Goal: Task Accomplishment & Management: Use online tool/utility

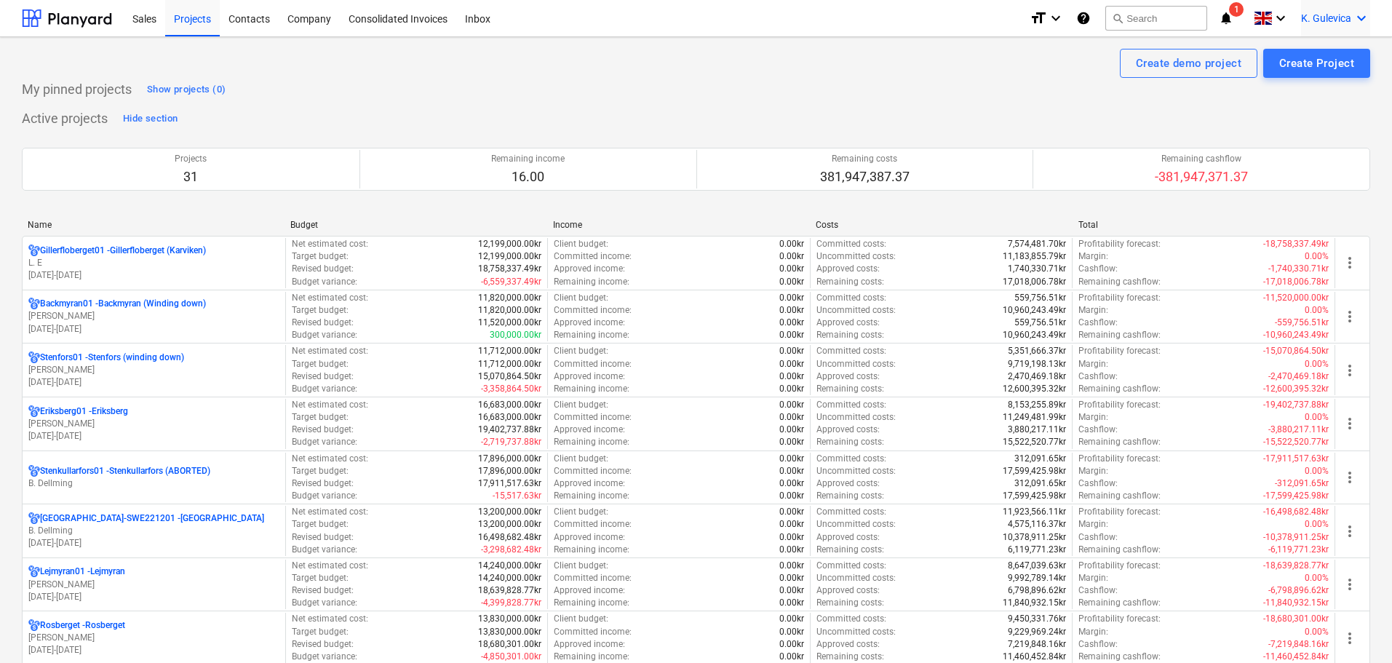
click at [1329, 15] on span "K. Gulevica" at bounding box center [1326, 18] width 50 height 12
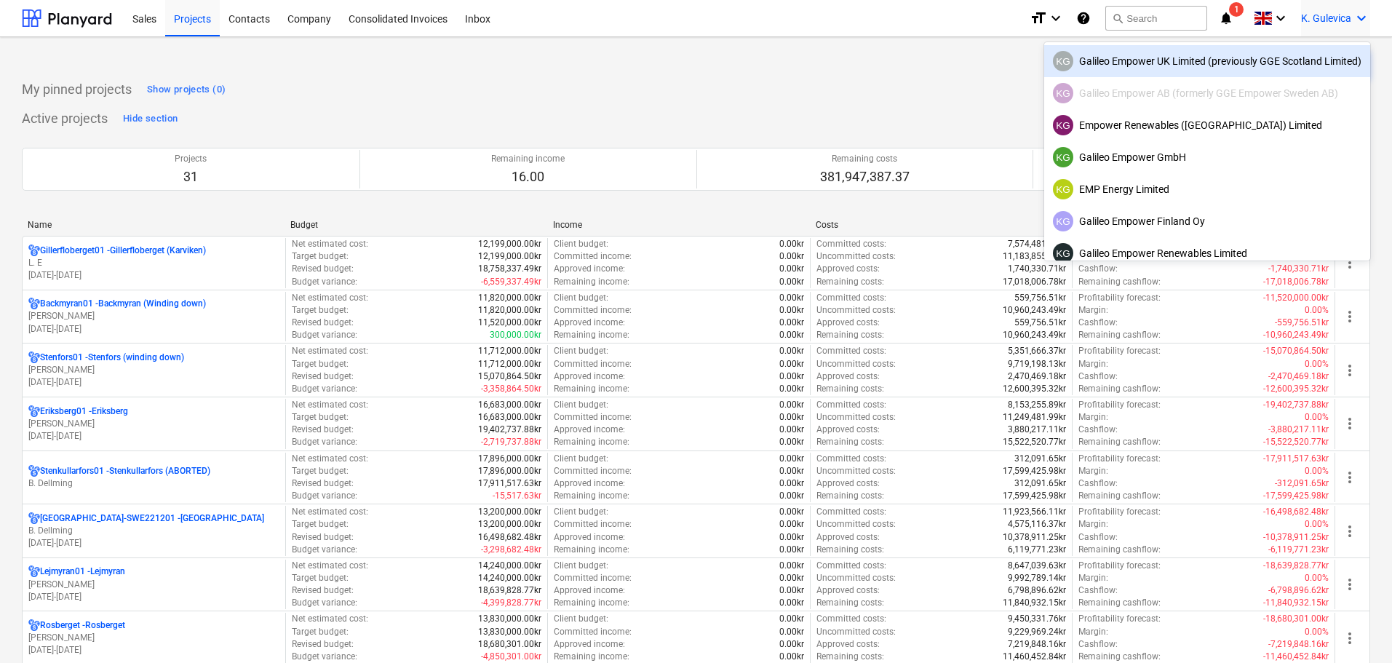
click at [1143, 68] on div "KG Galileo Empower UK Limited (previously GGE Scotland Limited)" at bounding box center [1207, 61] width 309 height 20
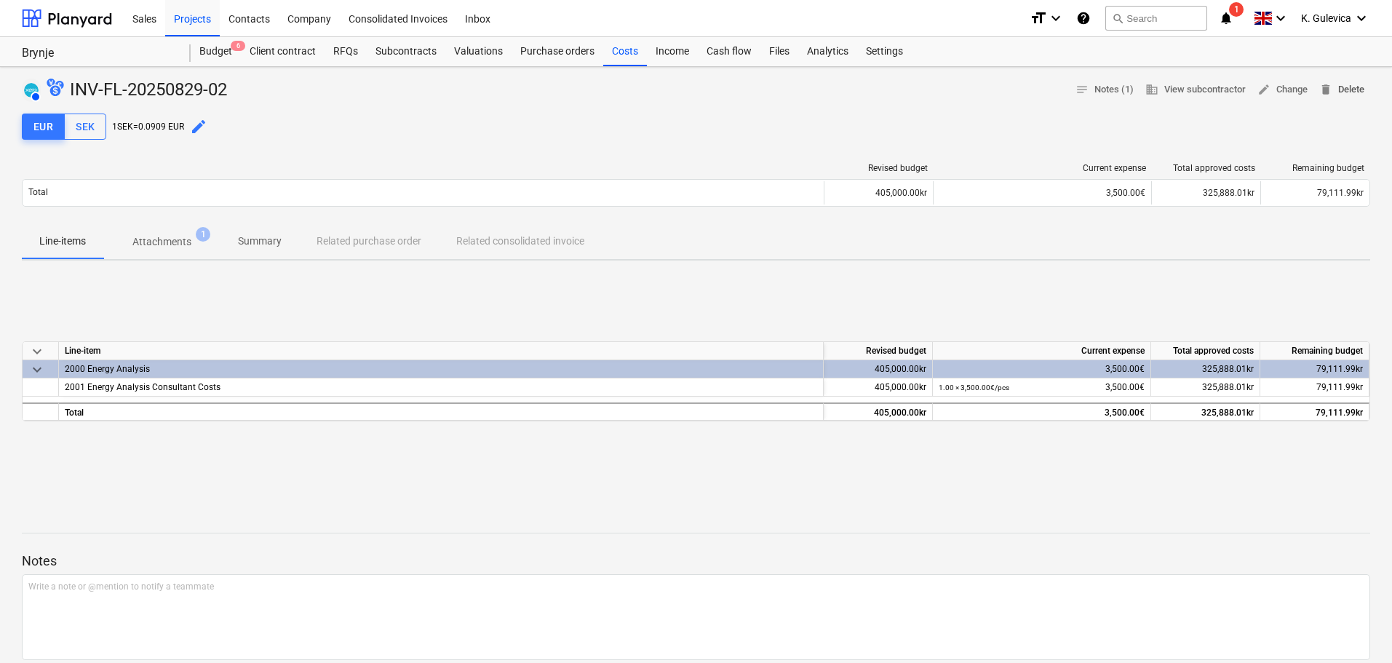
click at [1354, 90] on span "delete Delete" at bounding box center [1341, 90] width 45 height 17
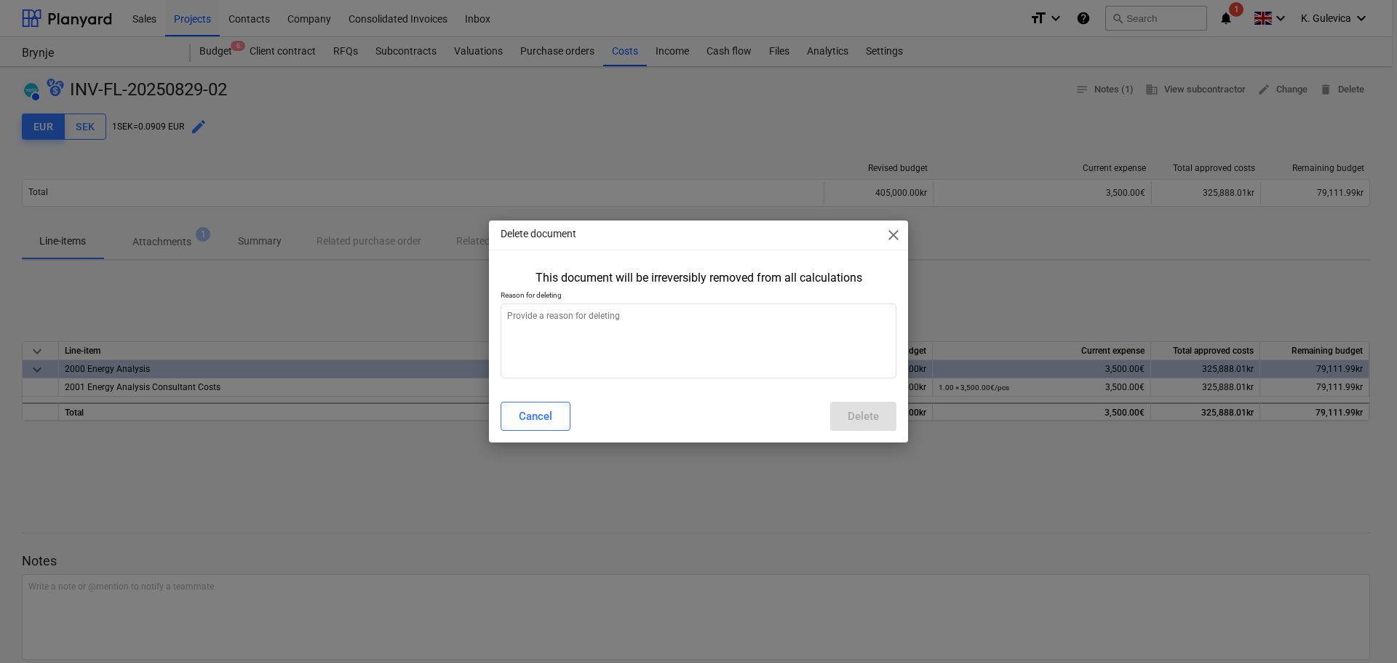
type textarea "x"
click at [614, 349] on textarea at bounding box center [699, 340] width 396 height 75
type textarea "W"
type textarea "x"
type textarea "Wr"
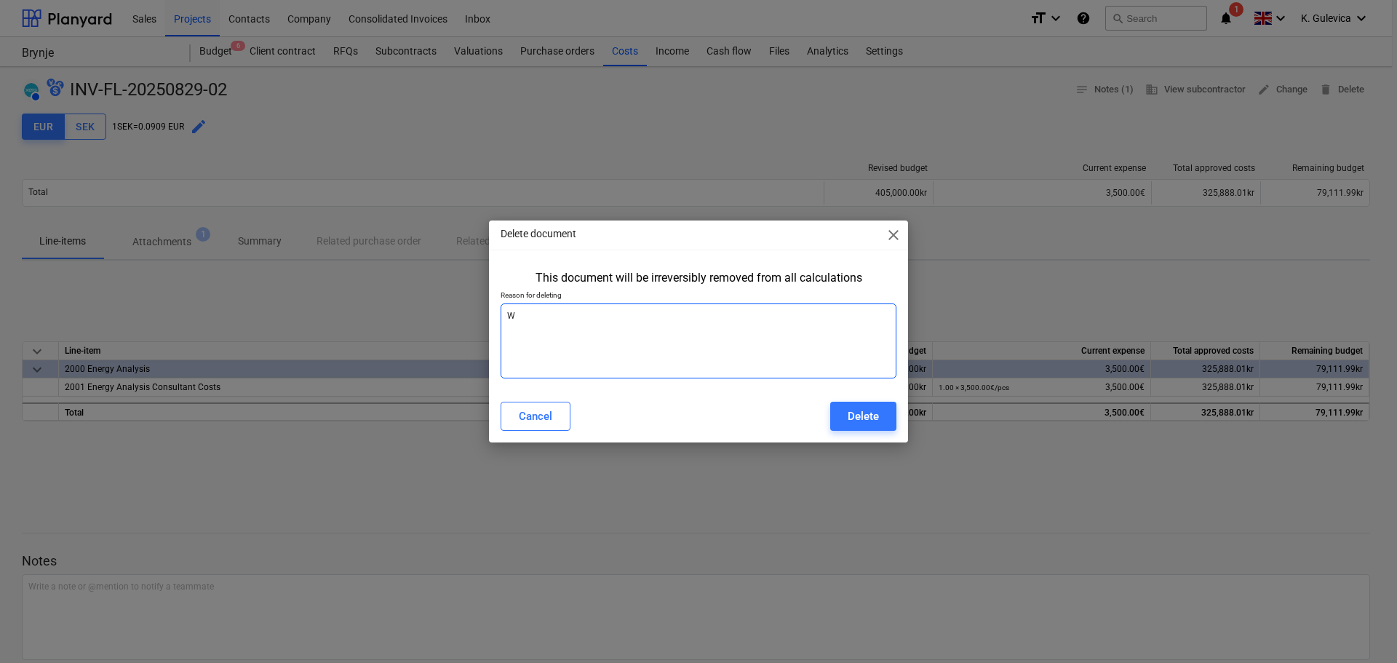
type textarea "x"
type textarea "Wro"
type textarea "x"
type textarea "Wron"
type textarea "x"
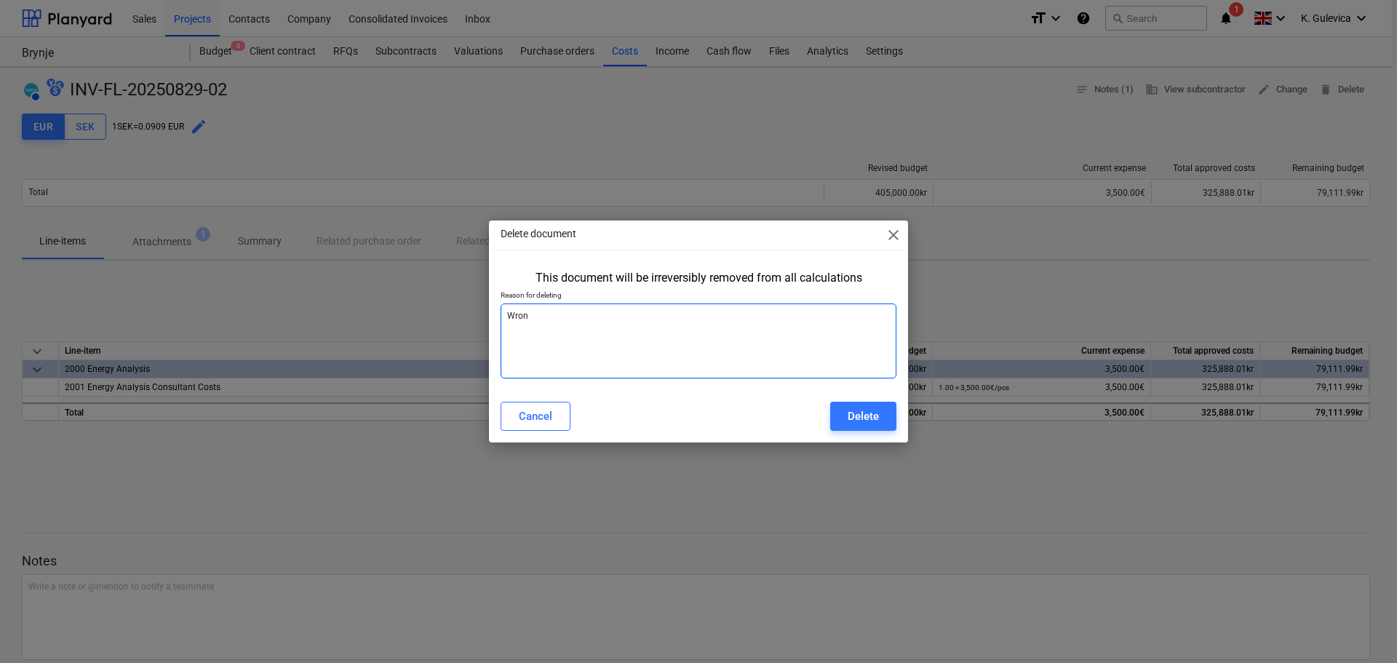
type textarea "Wrong"
type textarea "x"
type textarea "Wrong"
type textarea "x"
type textarea "Wrong p"
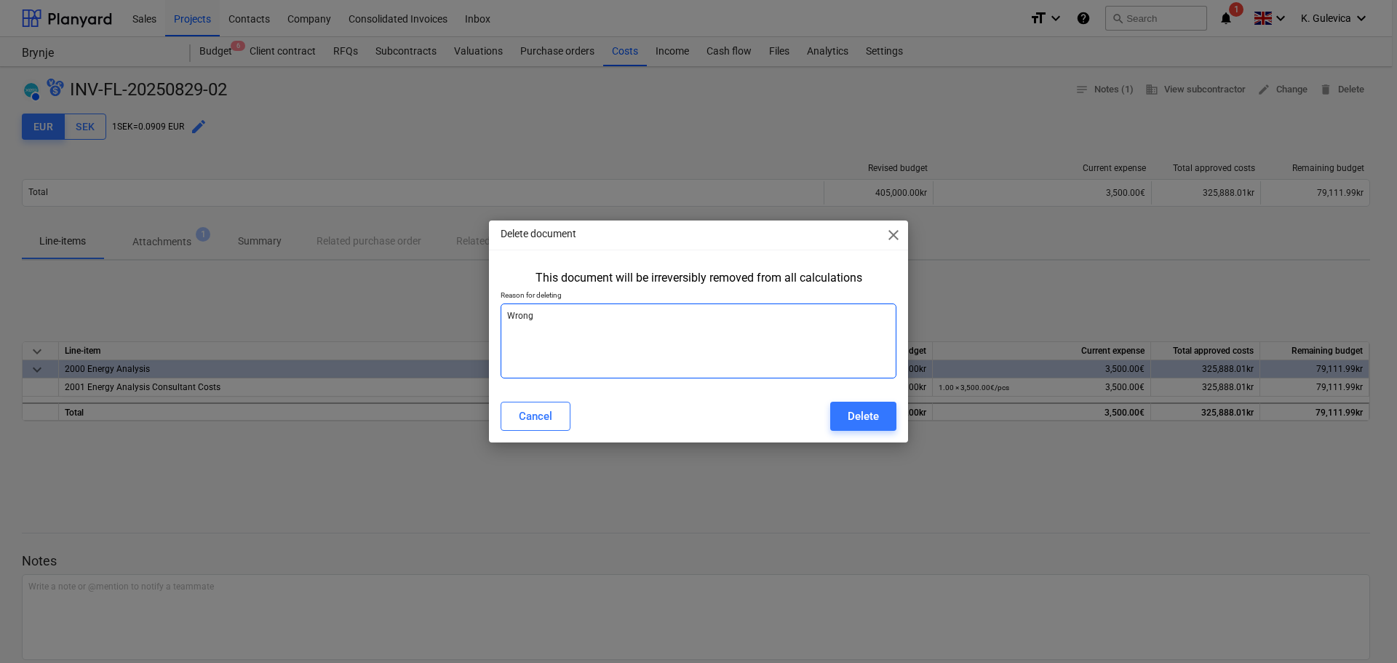
type textarea "x"
type textarea "Wrong pr"
type textarea "x"
type textarea "Wrong pro"
type textarea "x"
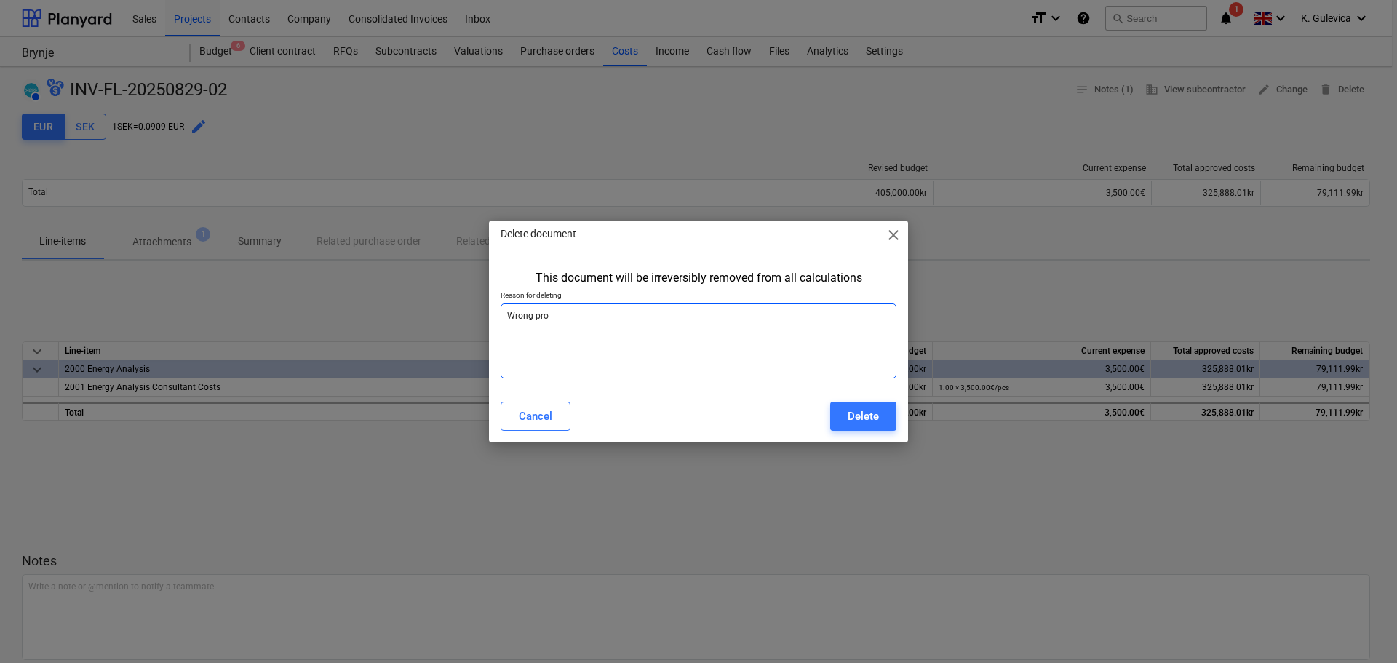
type textarea "Wrong proj"
type textarea "x"
type textarea "Wrong proje"
type textarea "x"
type textarea "Wrong projec"
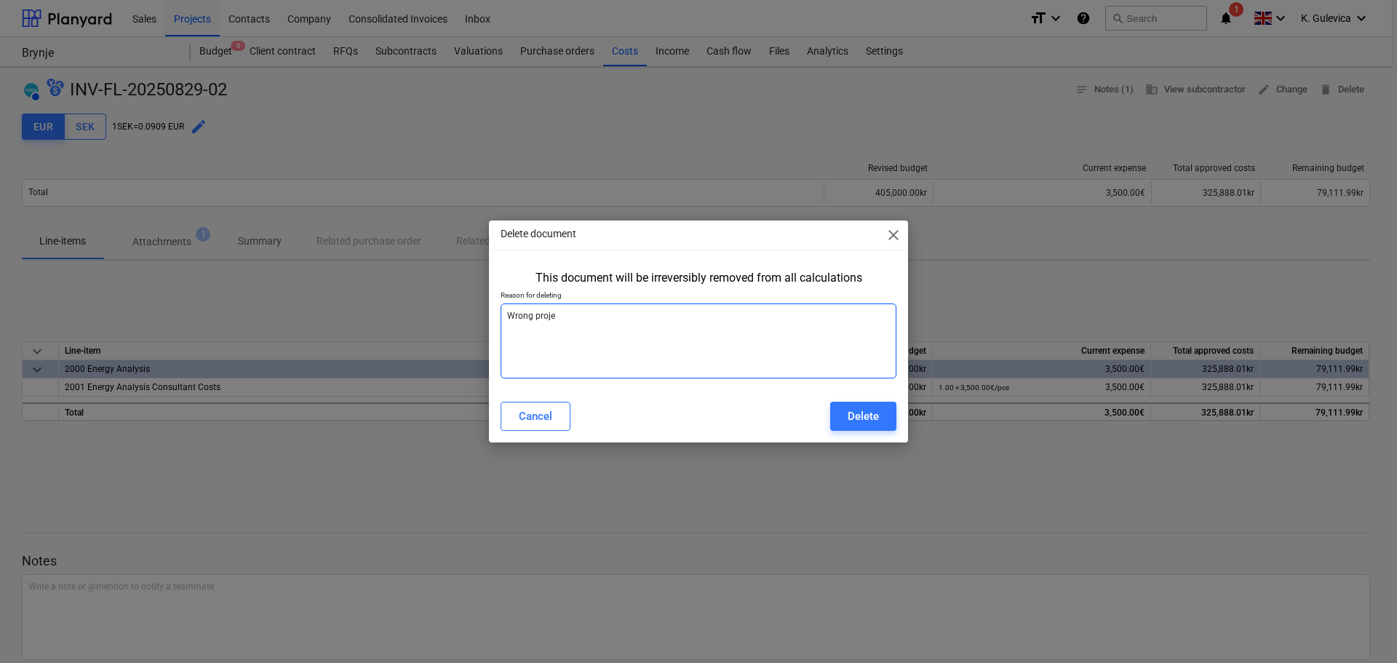
type textarea "x"
type textarea "Wrong project"
type textarea "x"
type textarea "Wrong project"
click at [851, 421] on div "Delete" at bounding box center [863, 416] width 31 height 19
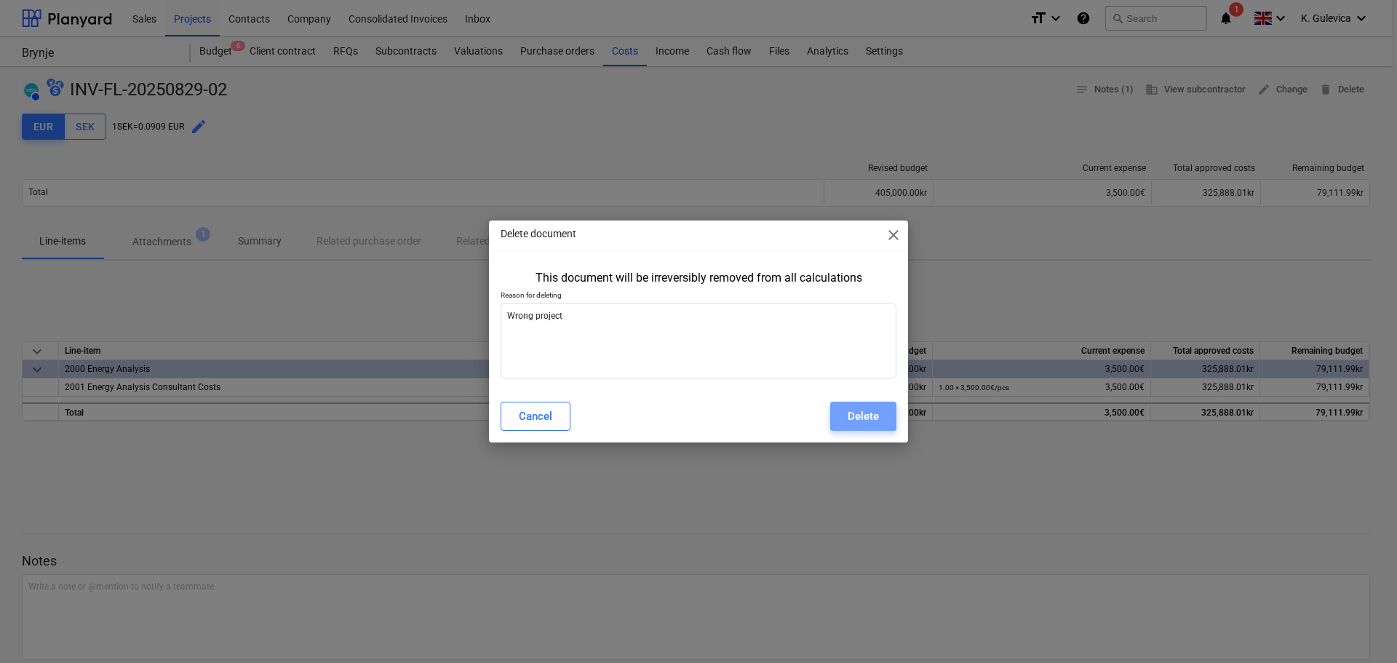
type textarea "x"
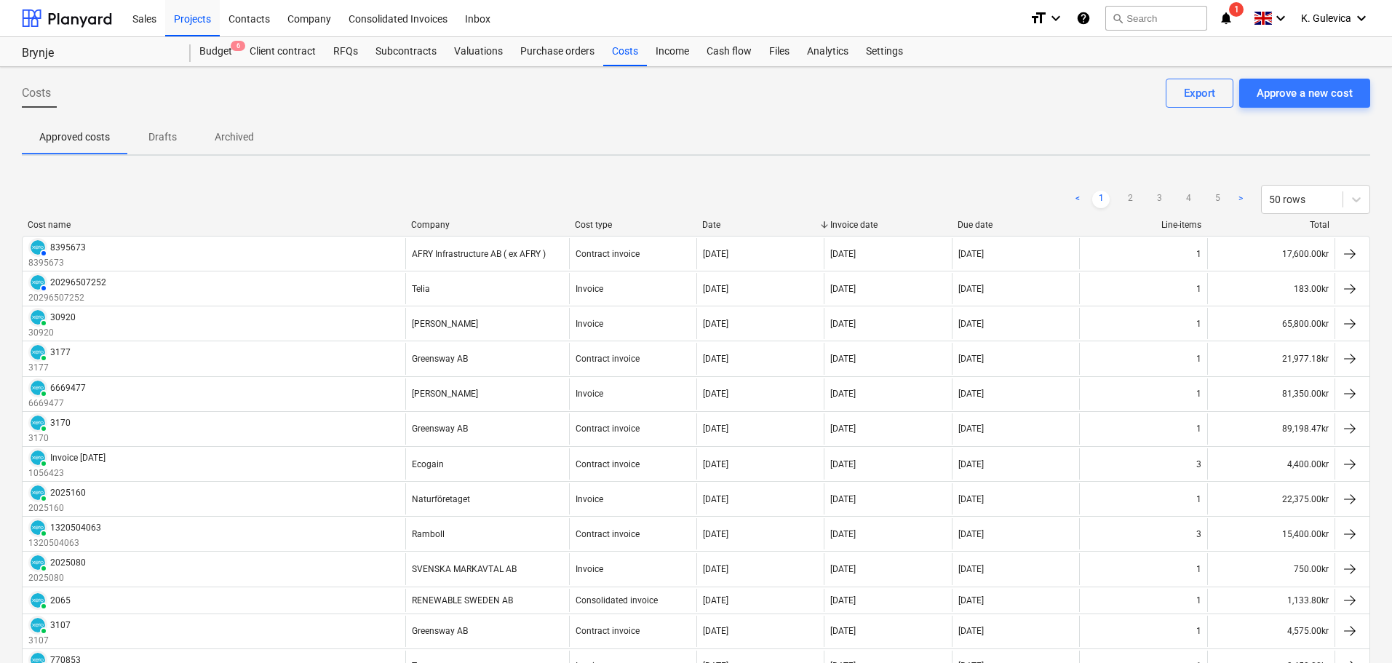
click at [184, 21] on div "Projects" at bounding box center [192, 17] width 55 height 37
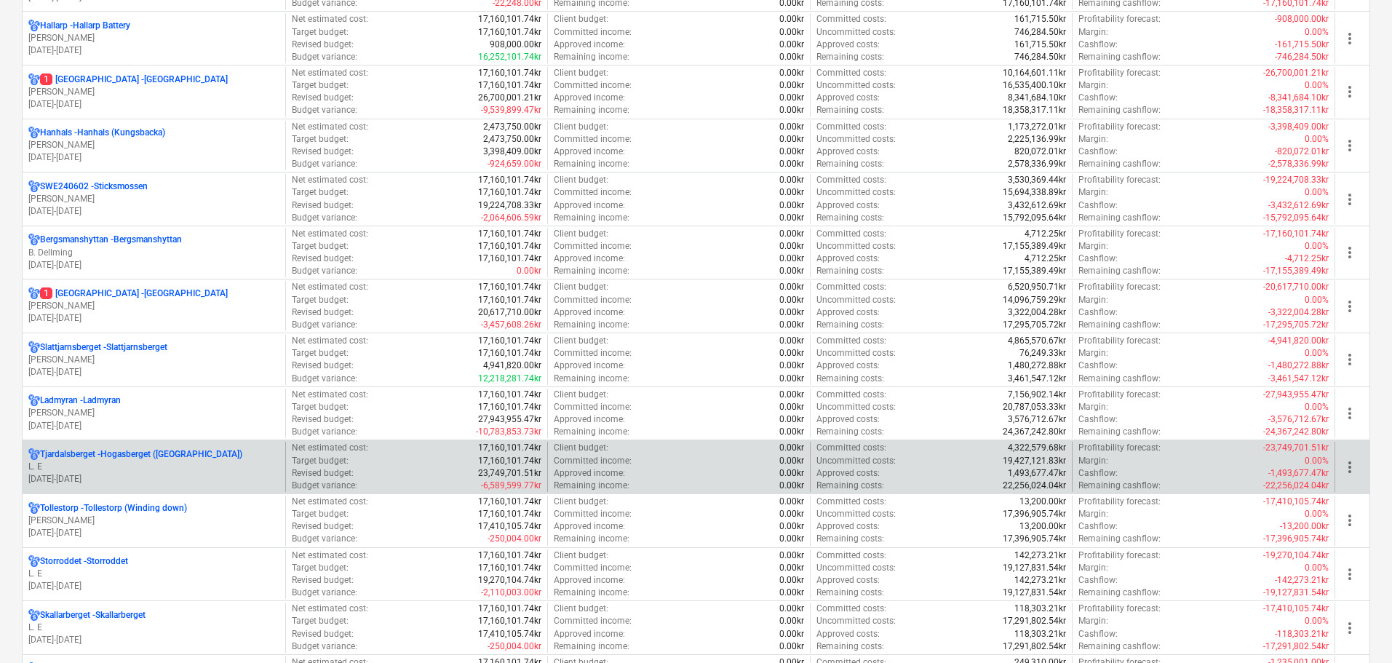
scroll to position [1237, 0]
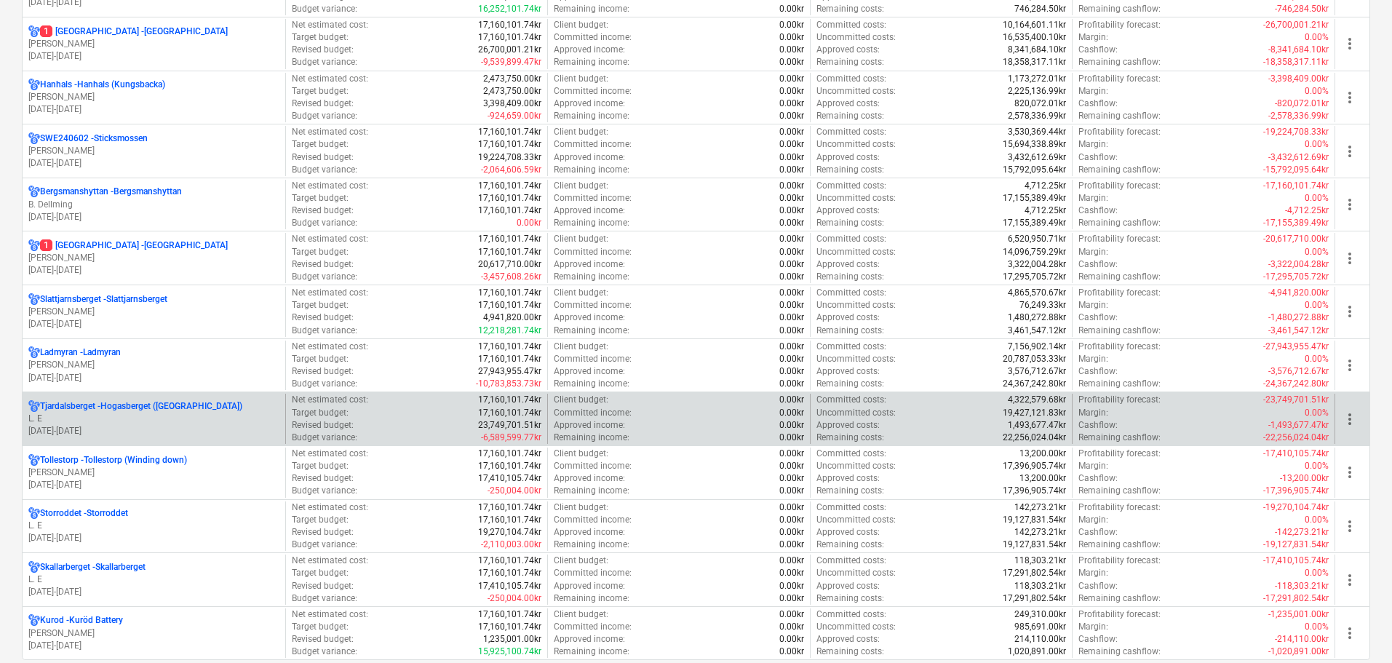
click at [127, 394] on div "Tjardalsberget - [GEOGRAPHIC_DATA] ([GEOGRAPHIC_DATA]) L. E [DATE] - [DATE]" at bounding box center [154, 419] width 263 height 50
click at [138, 408] on p "Tjardalsberget - [GEOGRAPHIC_DATA] ([GEOGRAPHIC_DATA])" at bounding box center [141, 406] width 202 height 12
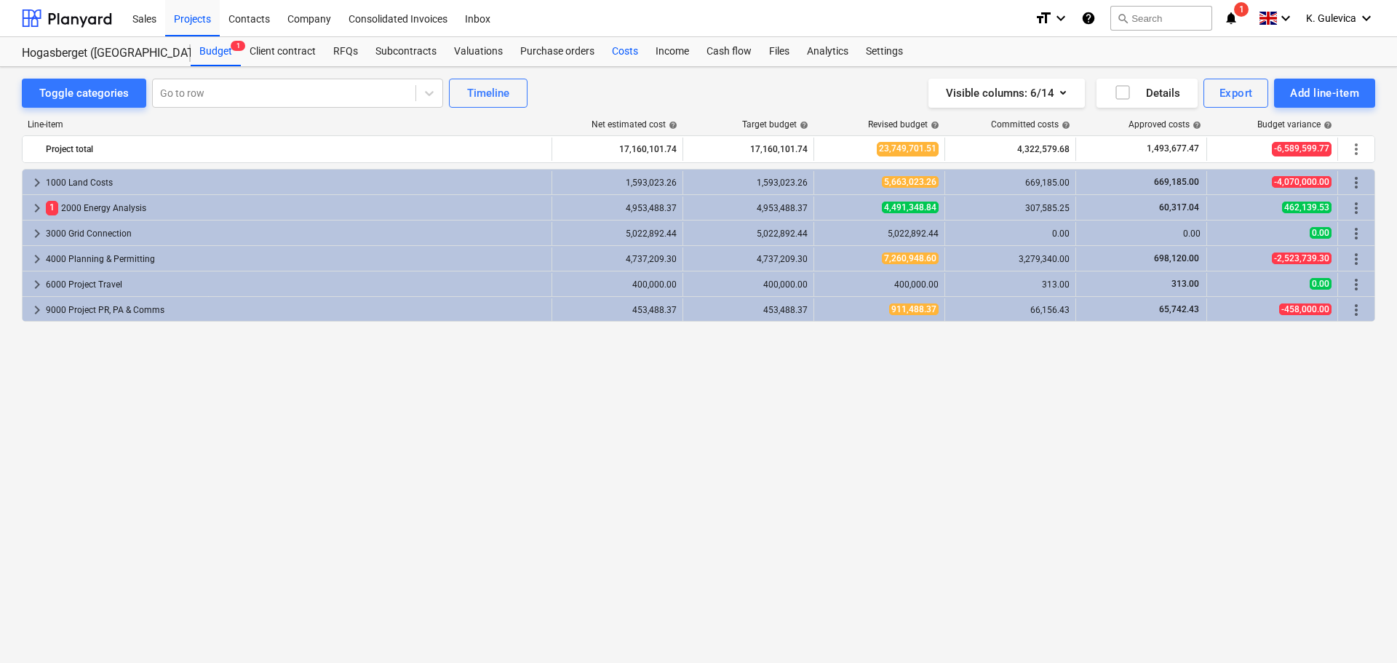
click at [616, 56] on div "Costs" at bounding box center [625, 51] width 44 height 29
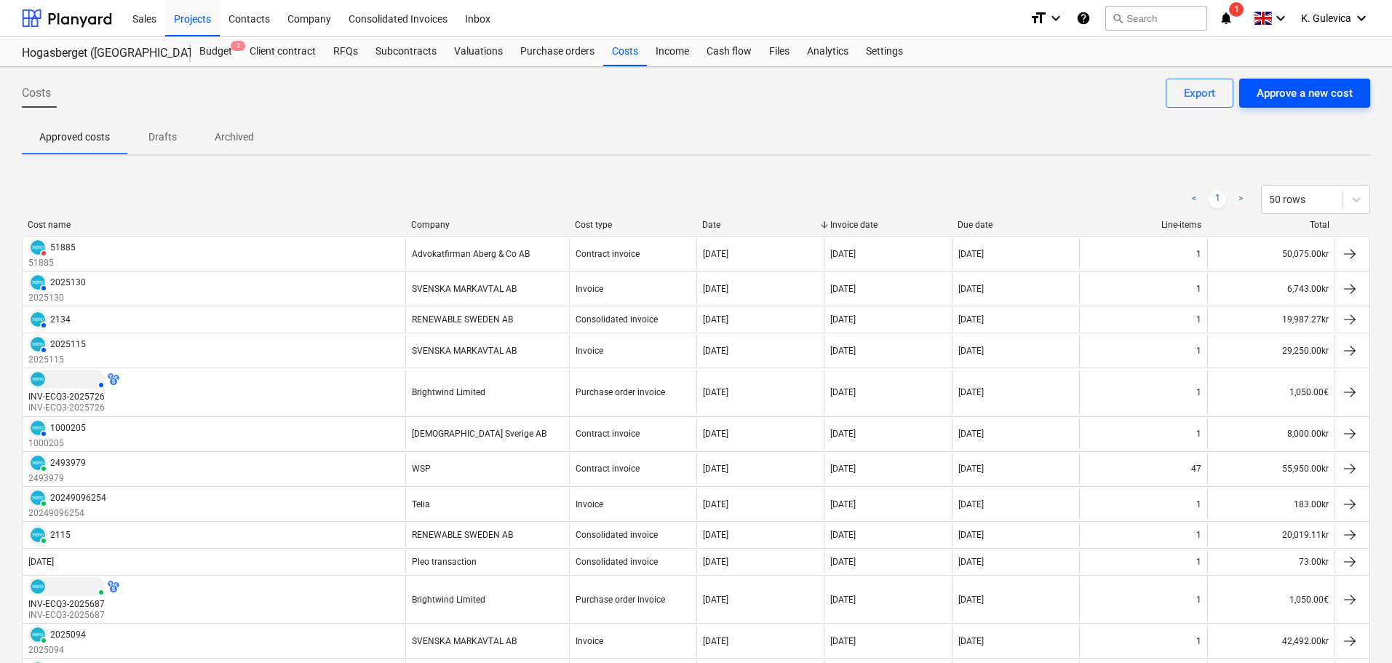
click at [1290, 100] on div "Approve a new cost" at bounding box center [1305, 93] width 96 height 19
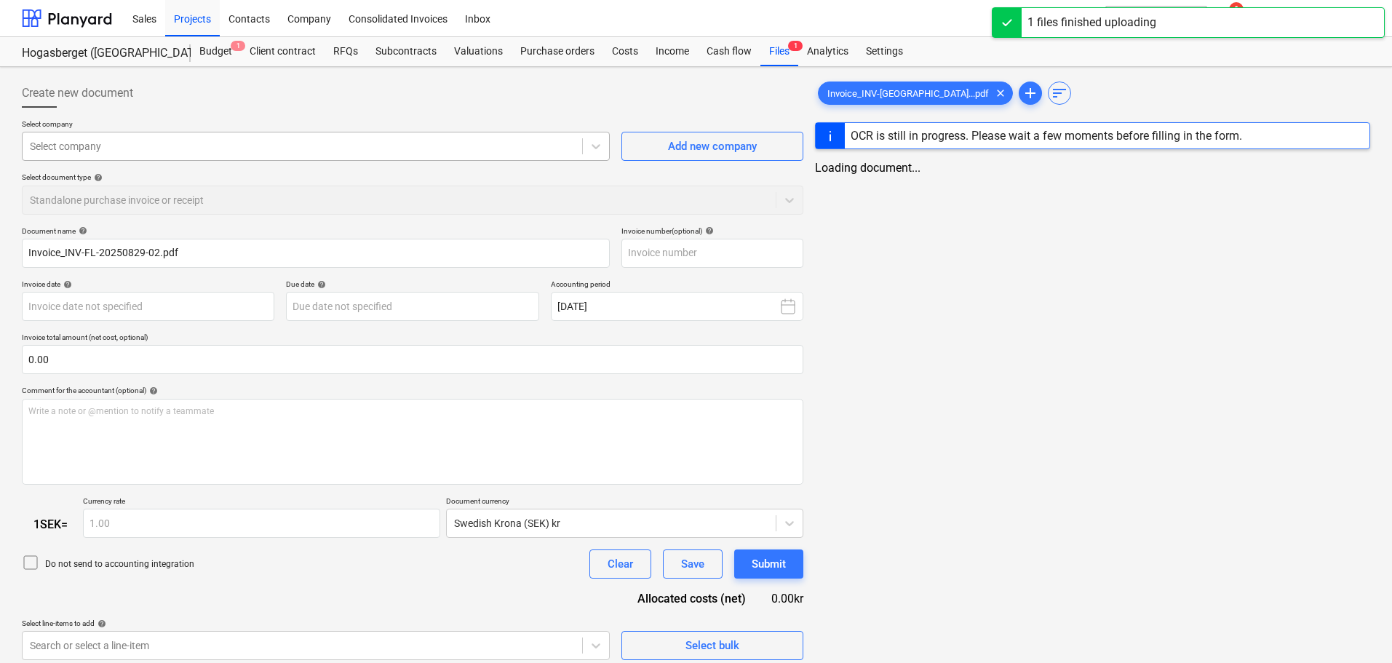
type input "Invoice_INV-FL-20250829-02.pdf"
click at [196, 146] on div at bounding box center [302, 146] width 545 height 15
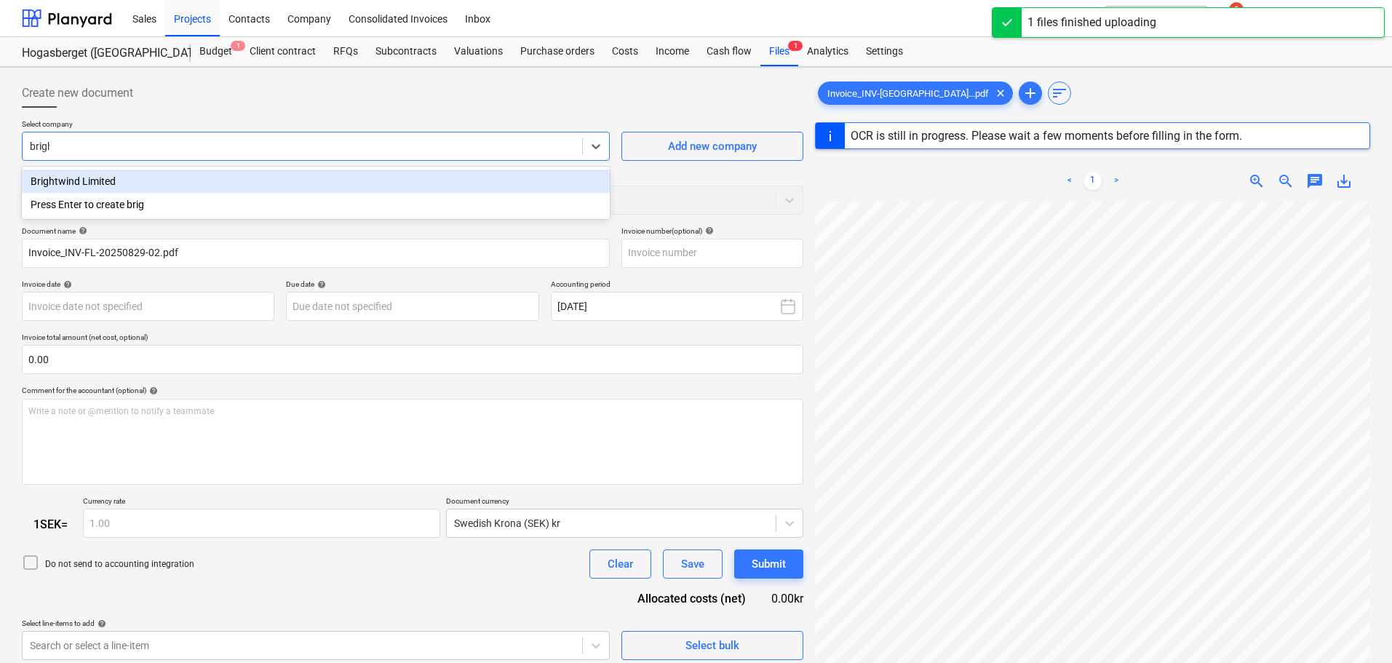
type input "bright"
type input "INV-FL-20250829-02"
type input "[DATE]"
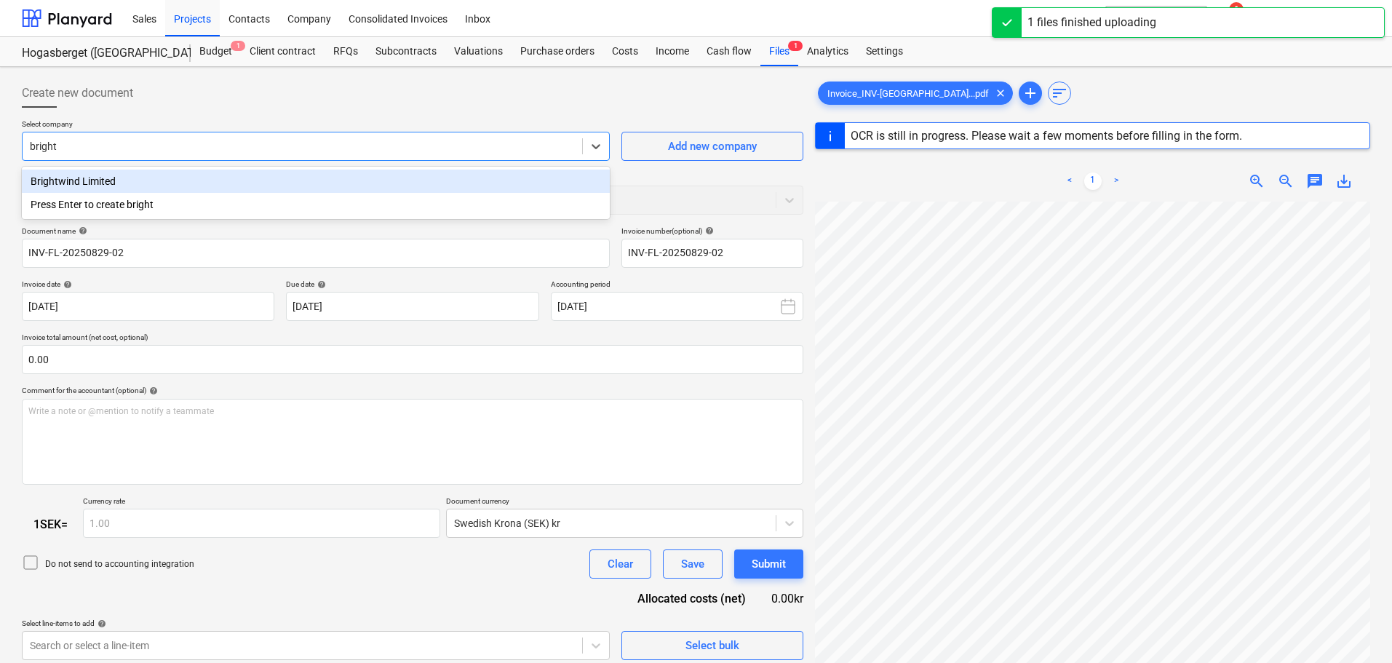
click at [82, 188] on div "Brightwind Limited" at bounding box center [316, 181] width 588 height 23
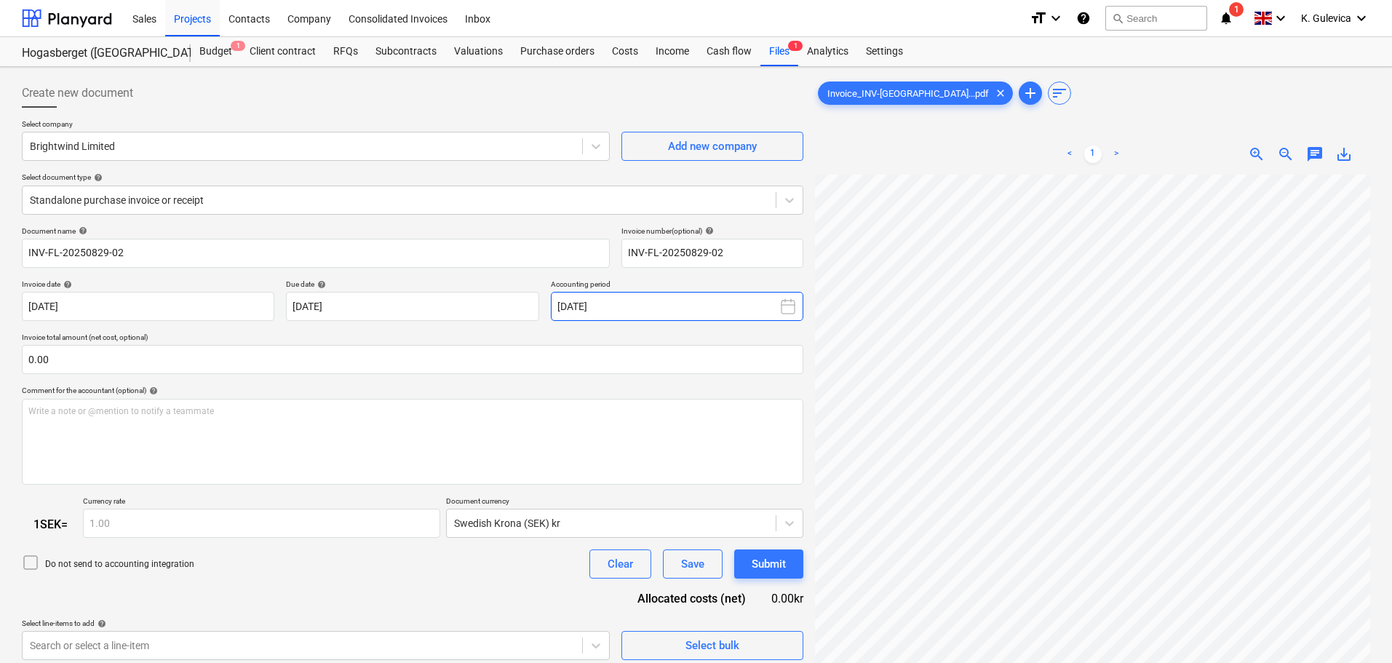
drag, startPoint x: 699, startPoint y: 305, endPoint x: 677, endPoint y: 320, distance: 27.2
click at [699, 305] on button "[DATE]" at bounding box center [677, 306] width 253 height 29
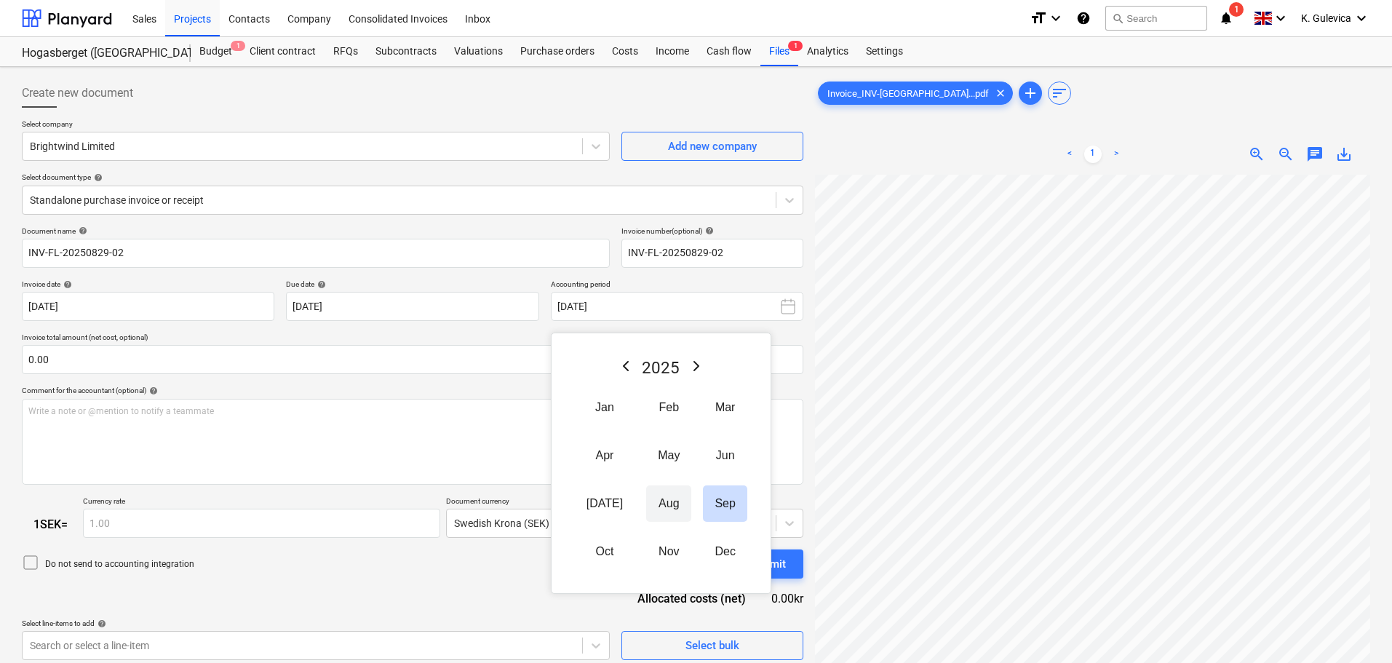
click at [656, 507] on button "Aug" at bounding box center [668, 503] width 45 height 36
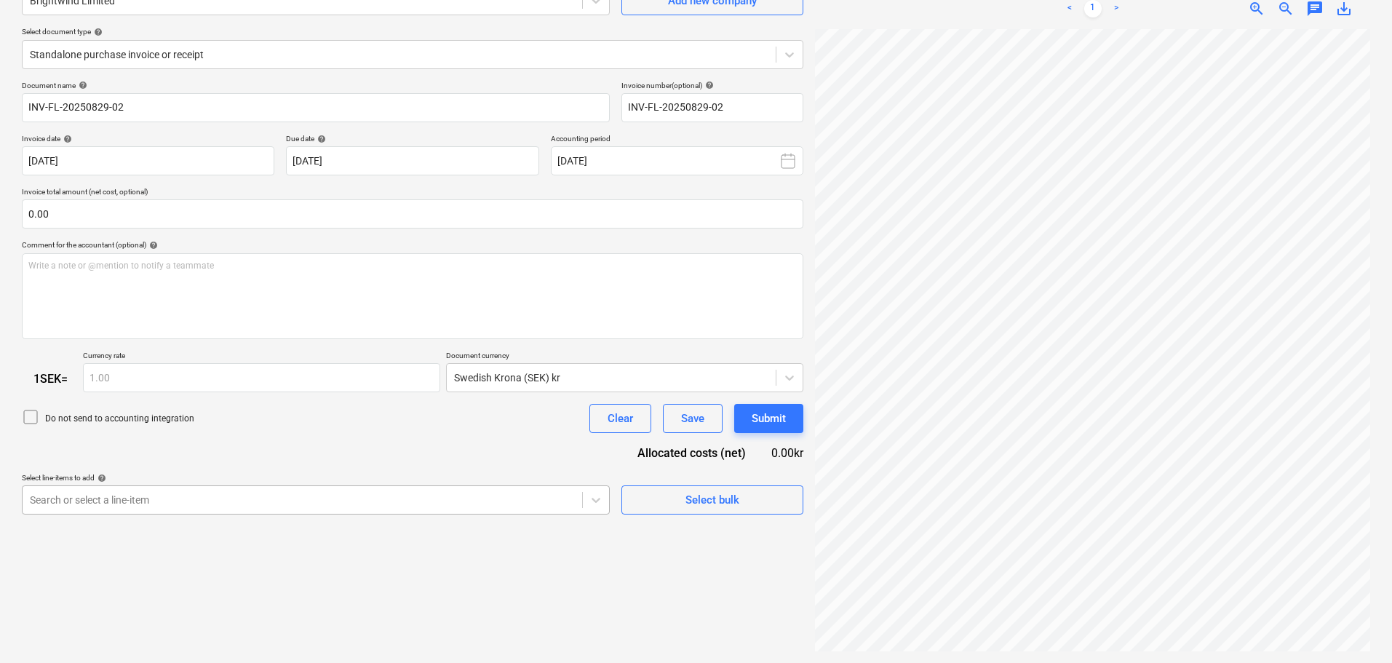
scroll to position [224, 0]
click at [56, 498] on body "Sales Projects Contacts Company Consolidated Invoices Inbox format_size keyboar…" at bounding box center [696, 185] width 1392 height 663
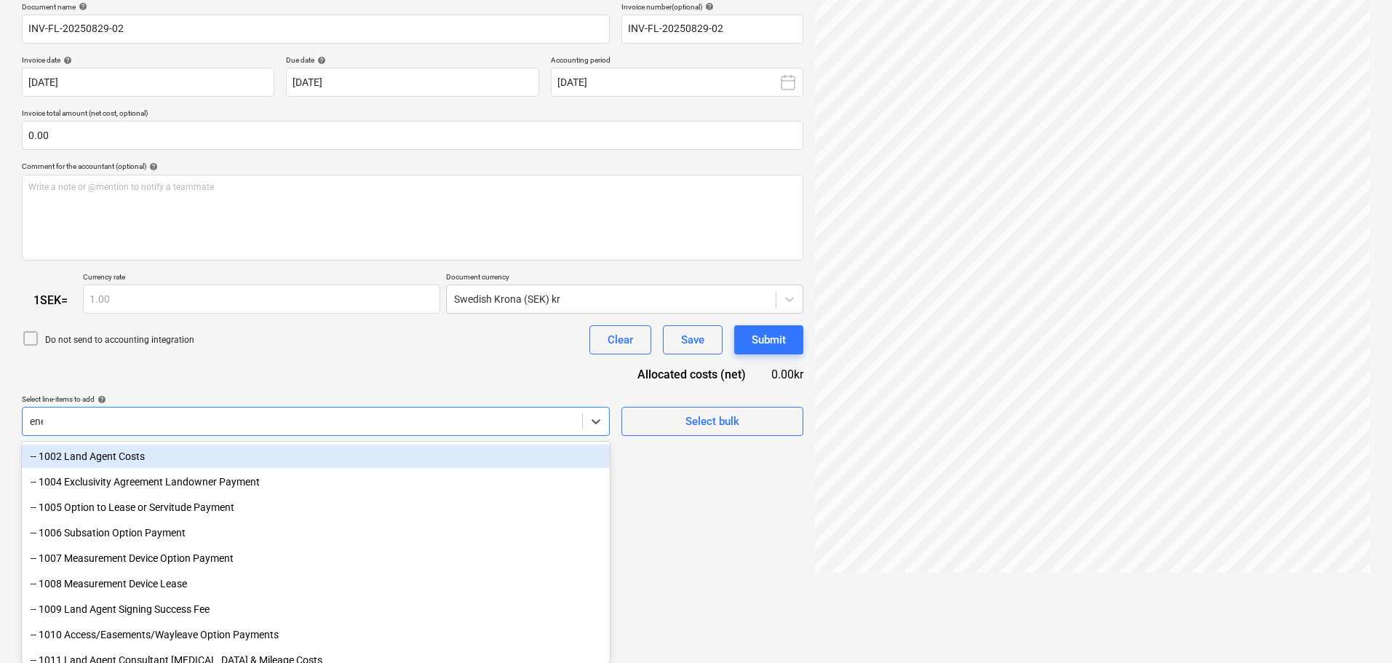
scroll to position [146, 0]
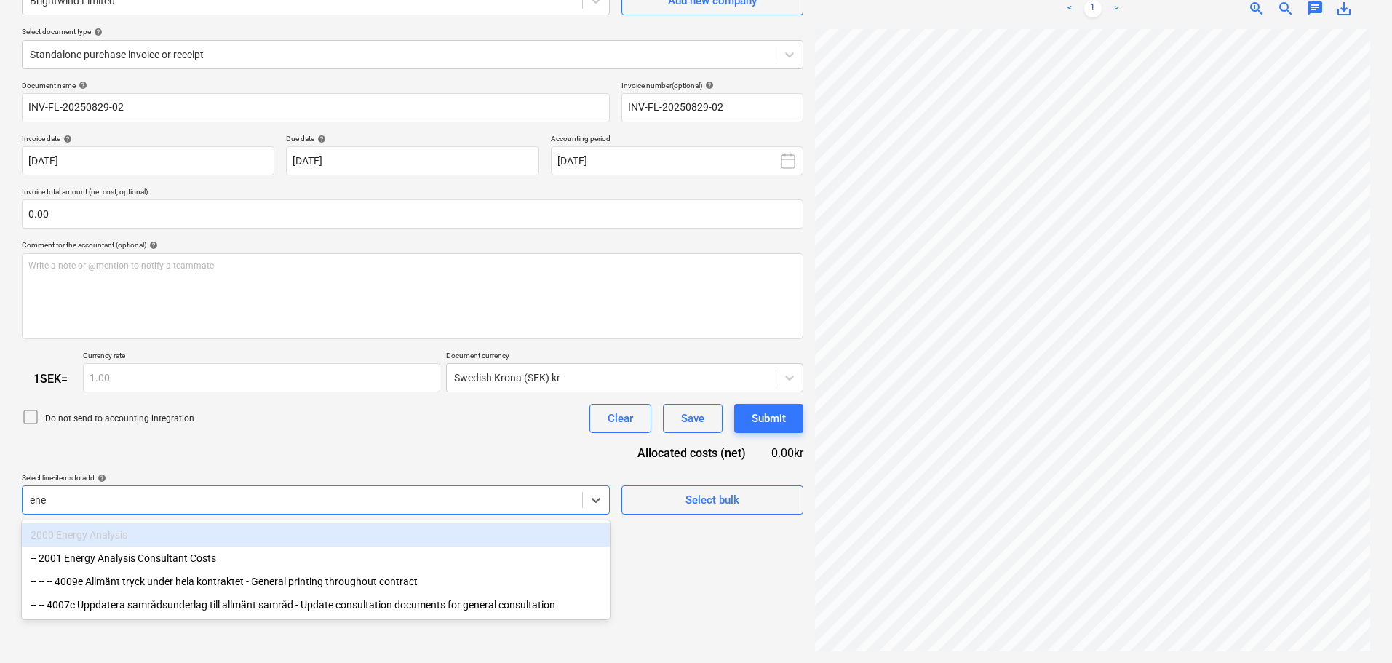
type input "ener"
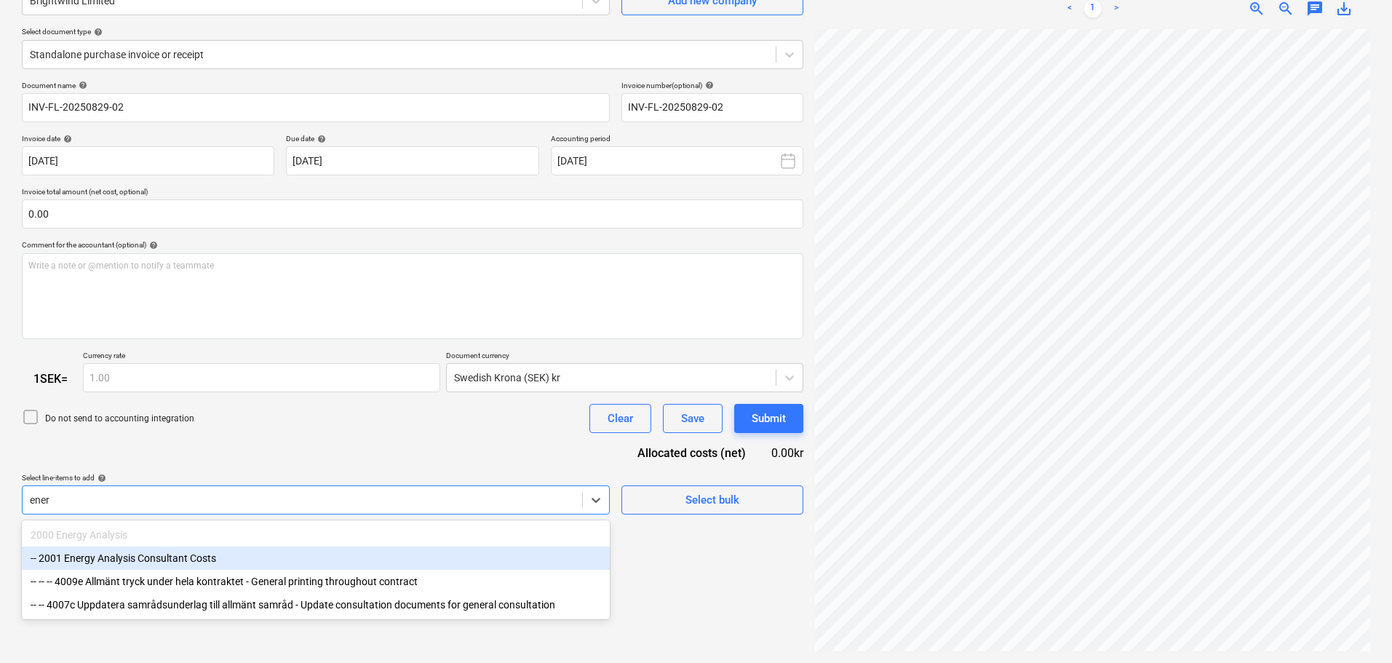
click at [129, 560] on div "-- 2001 Energy Analysis Consultant Costs" at bounding box center [316, 558] width 588 height 23
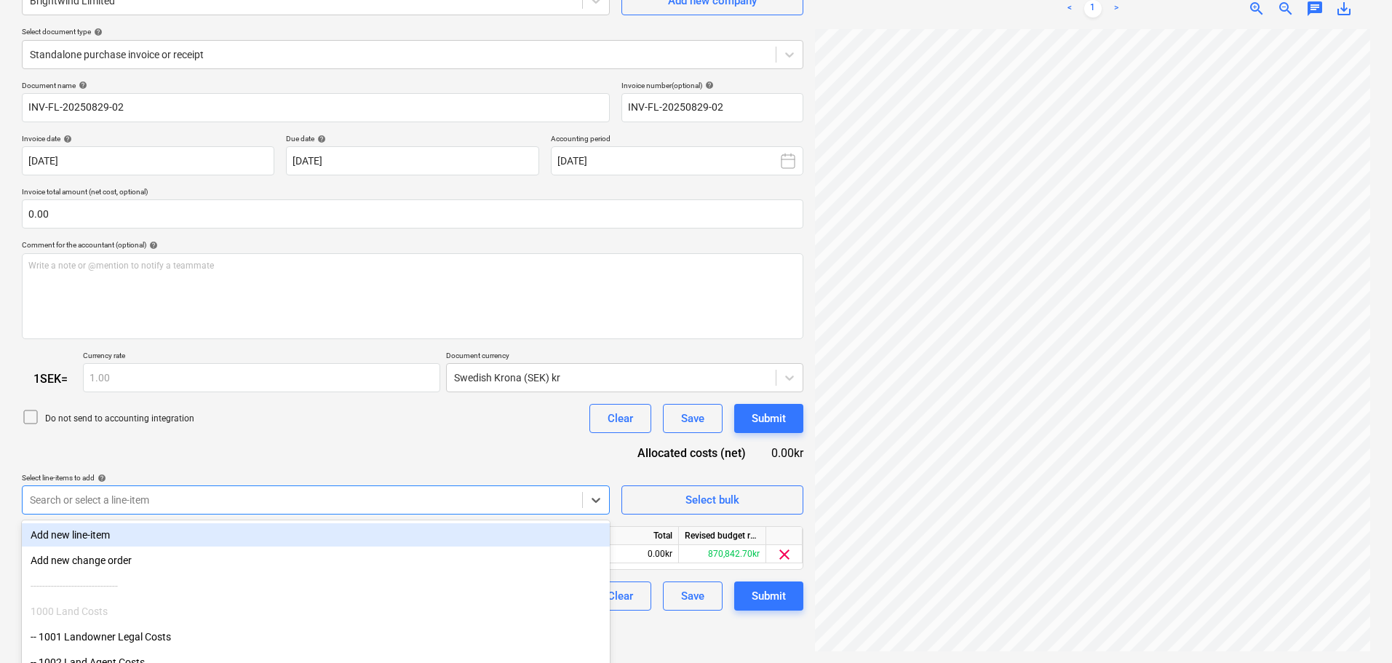
click at [331, 427] on div "Do not send to accounting integration Clear Save Submit" at bounding box center [413, 418] width 782 height 29
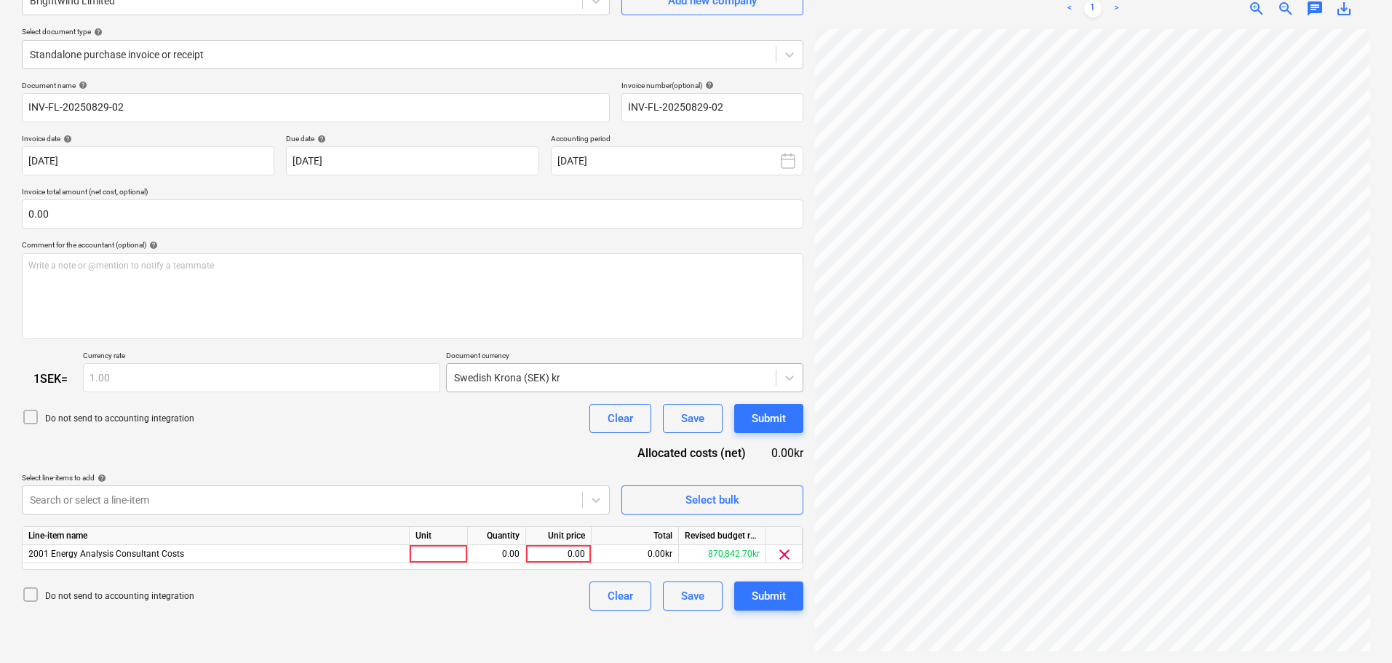
click at [597, 371] on div at bounding box center [611, 377] width 314 height 15
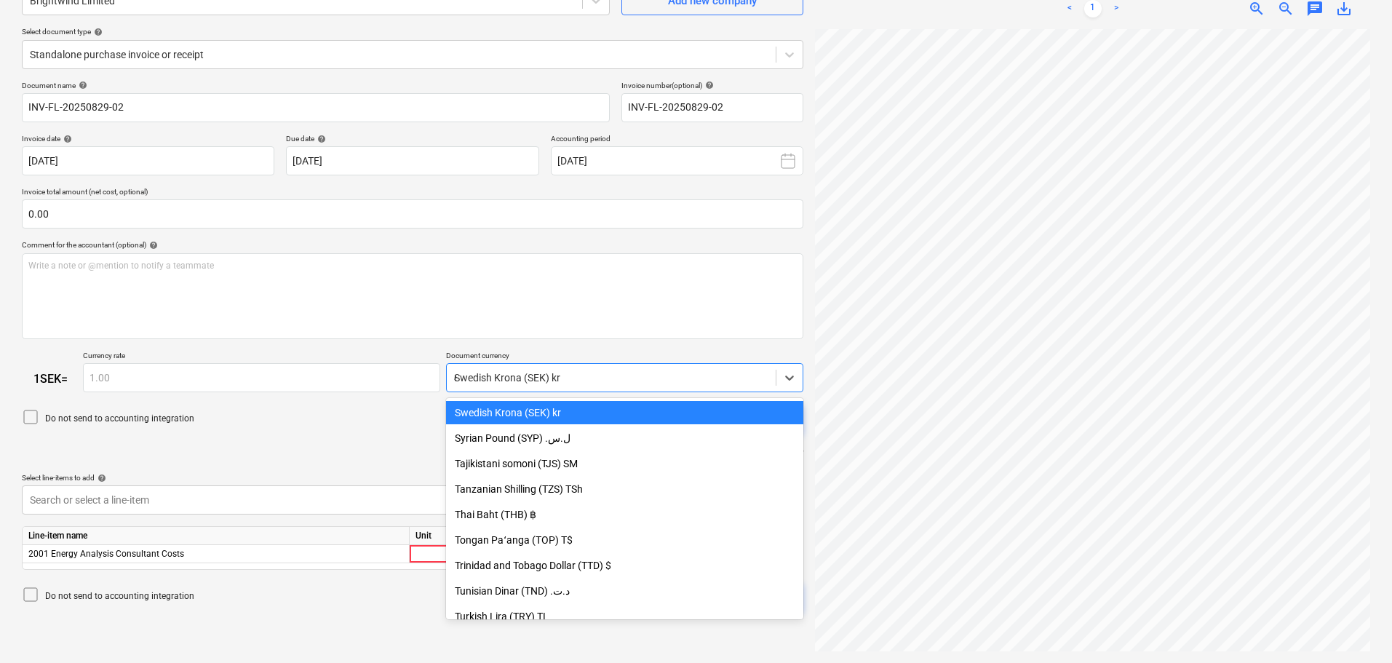
scroll to position [2023, 0]
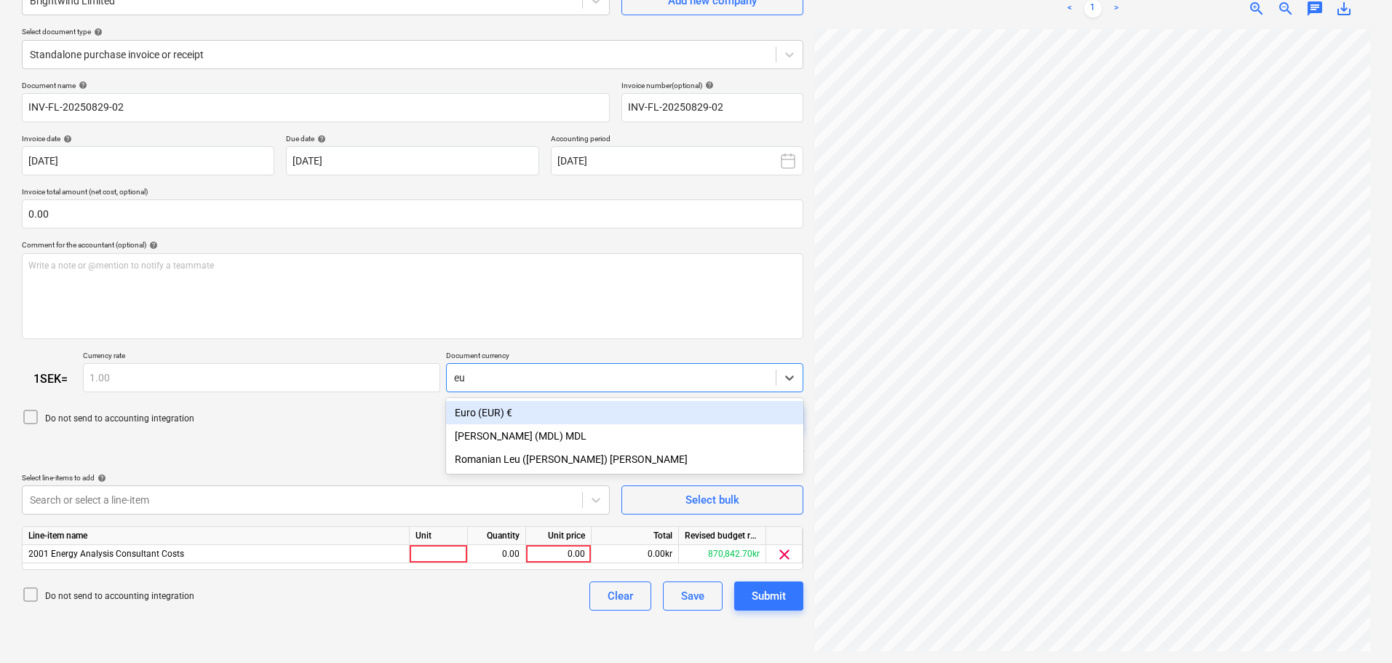
type input "eur"
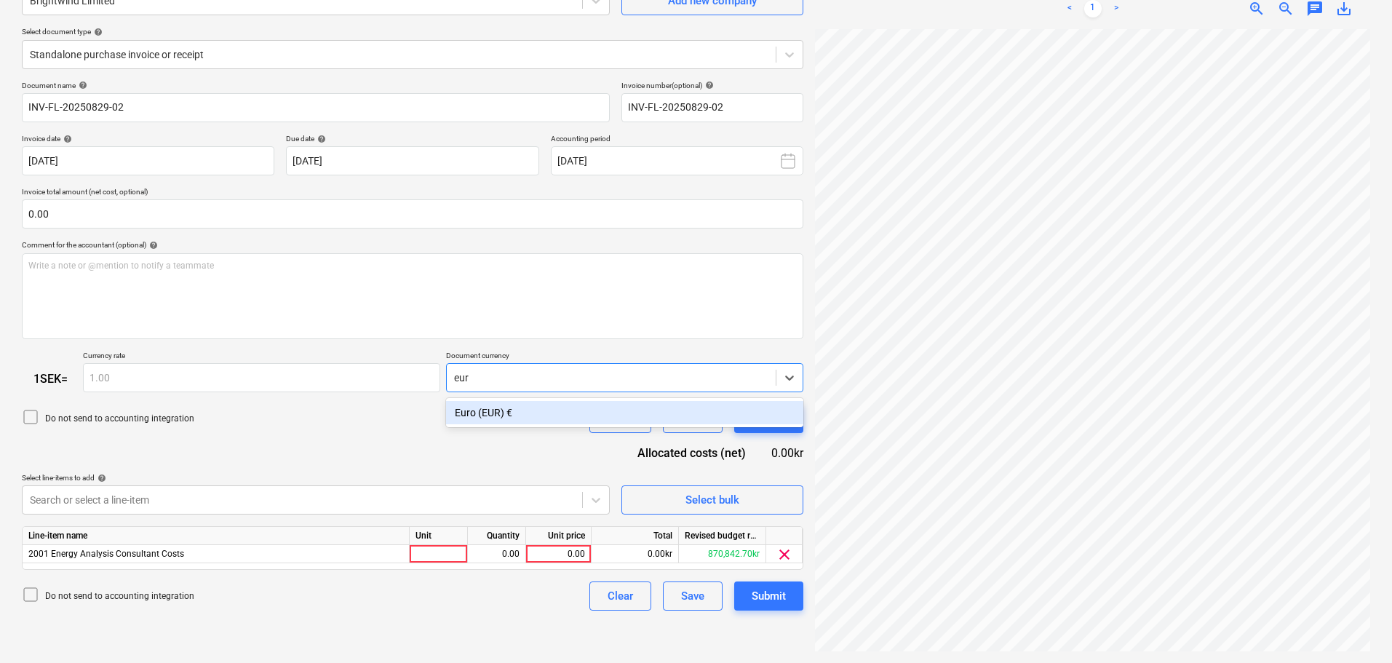
click at [533, 408] on div "Euro (EUR) €" at bounding box center [624, 412] width 357 height 23
type input "0.09"
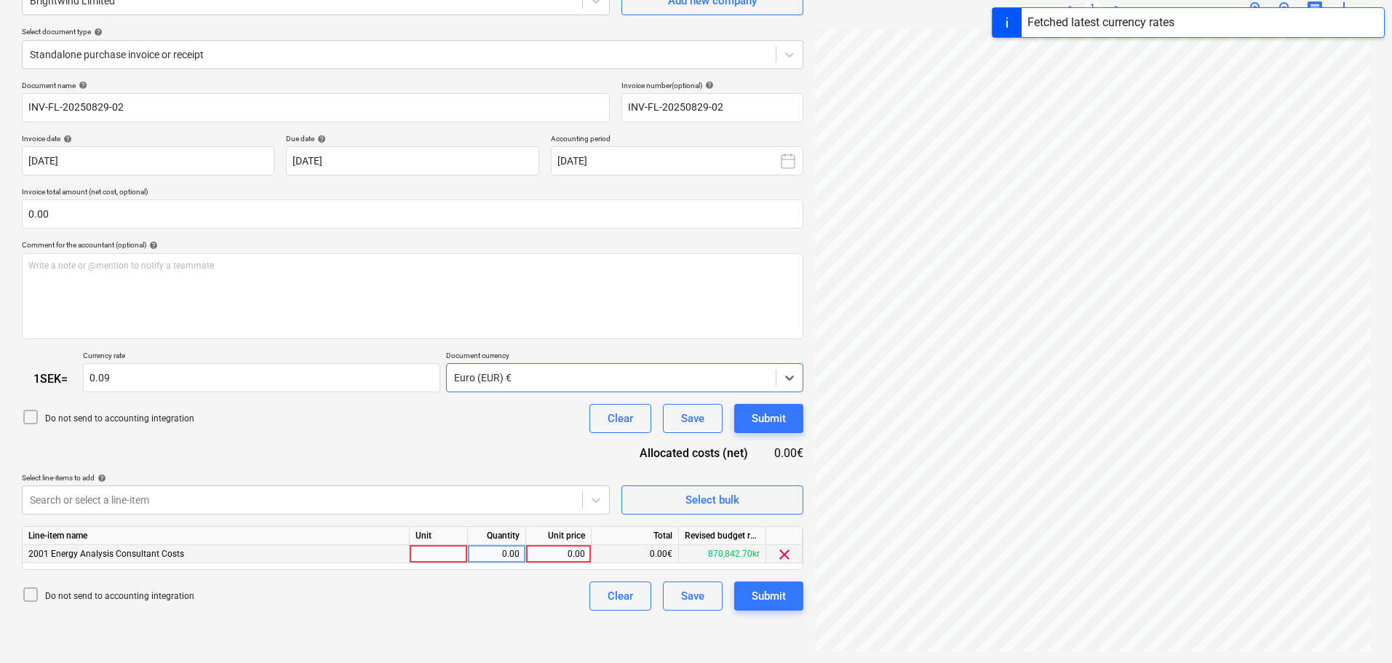
click at [581, 555] on div "0.00" at bounding box center [558, 554] width 53 height 18
type input "3500"
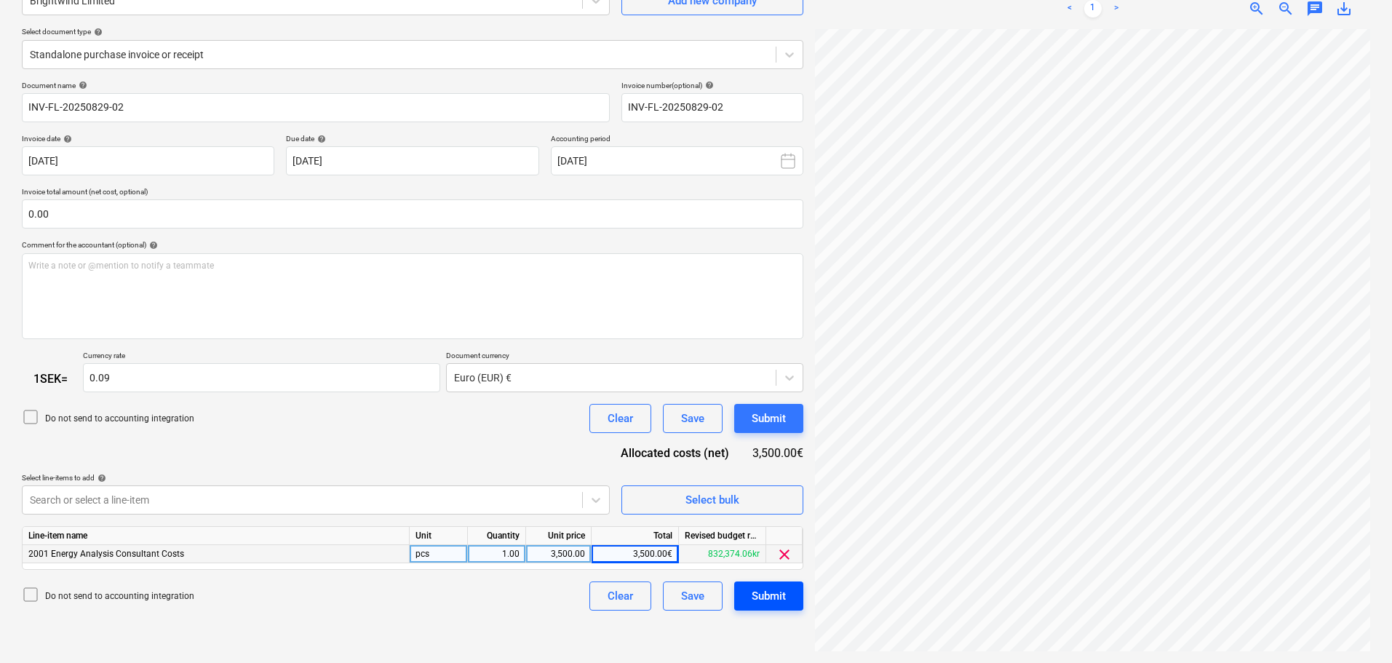
click at [768, 594] on div "Submit" at bounding box center [769, 596] width 34 height 19
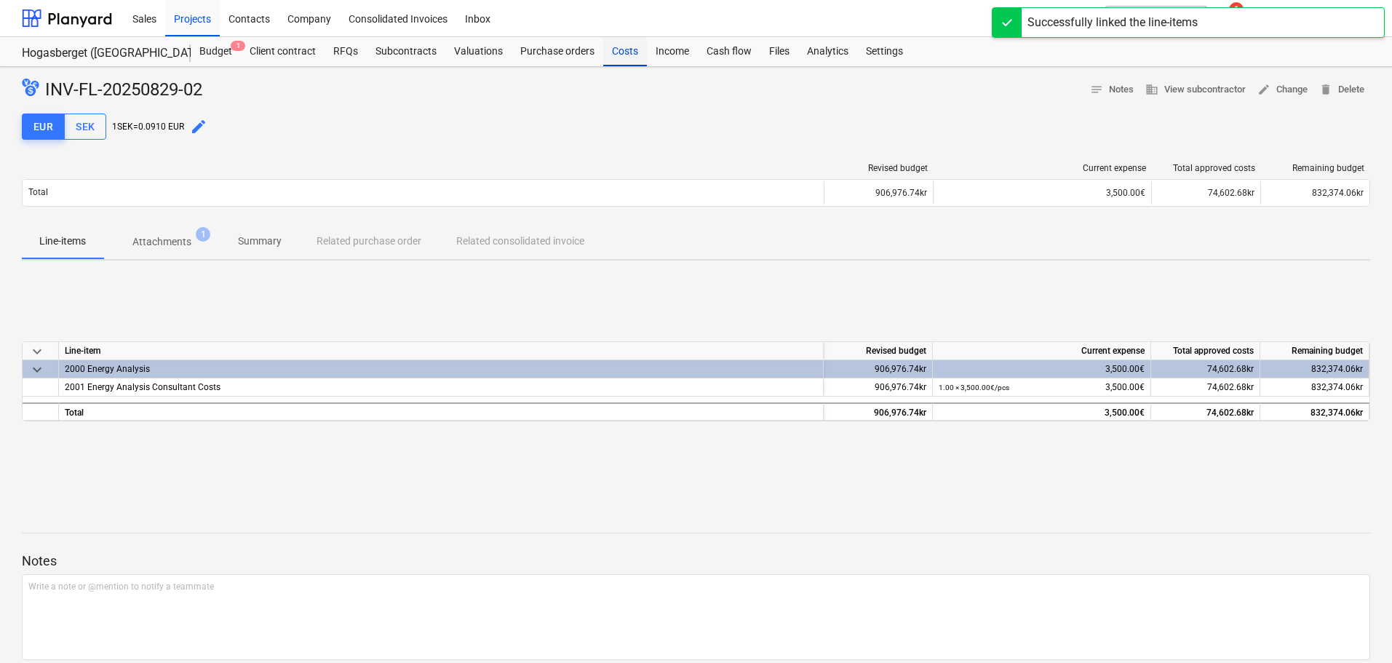
click at [635, 54] on div "Costs" at bounding box center [625, 51] width 44 height 29
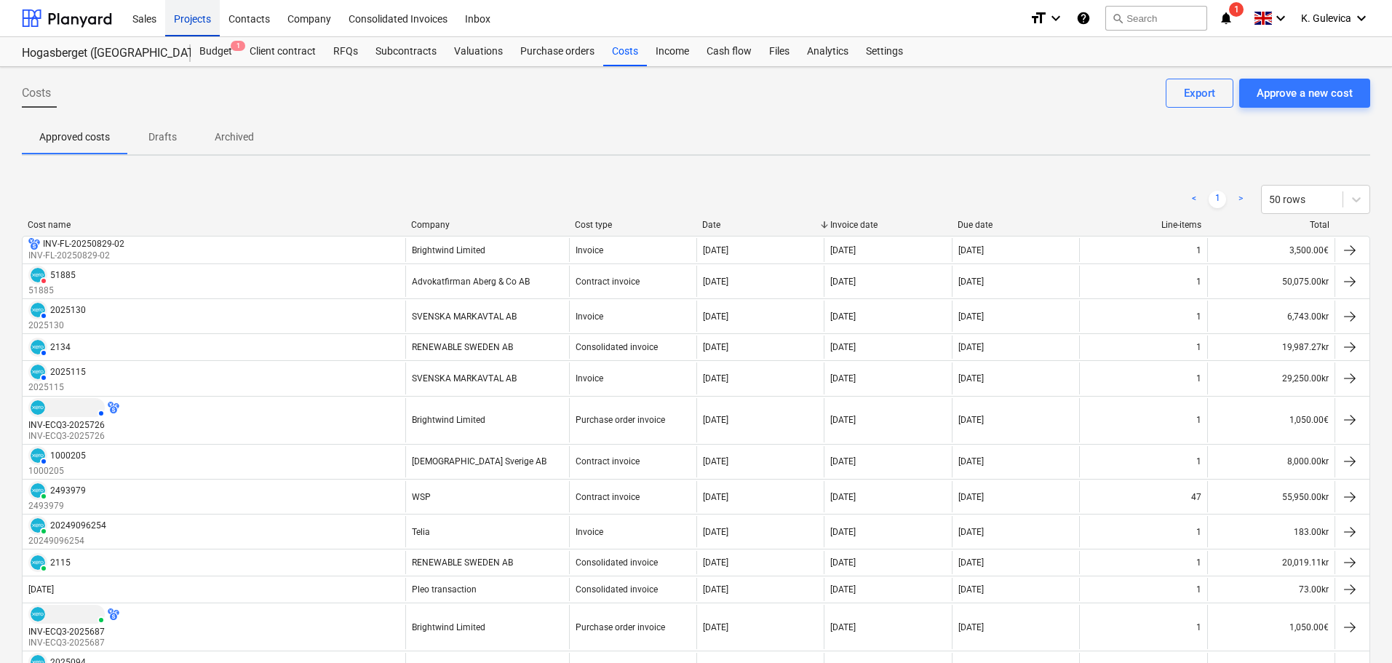
click at [179, 23] on div "Projects" at bounding box center [192, 17] width 55 height 37
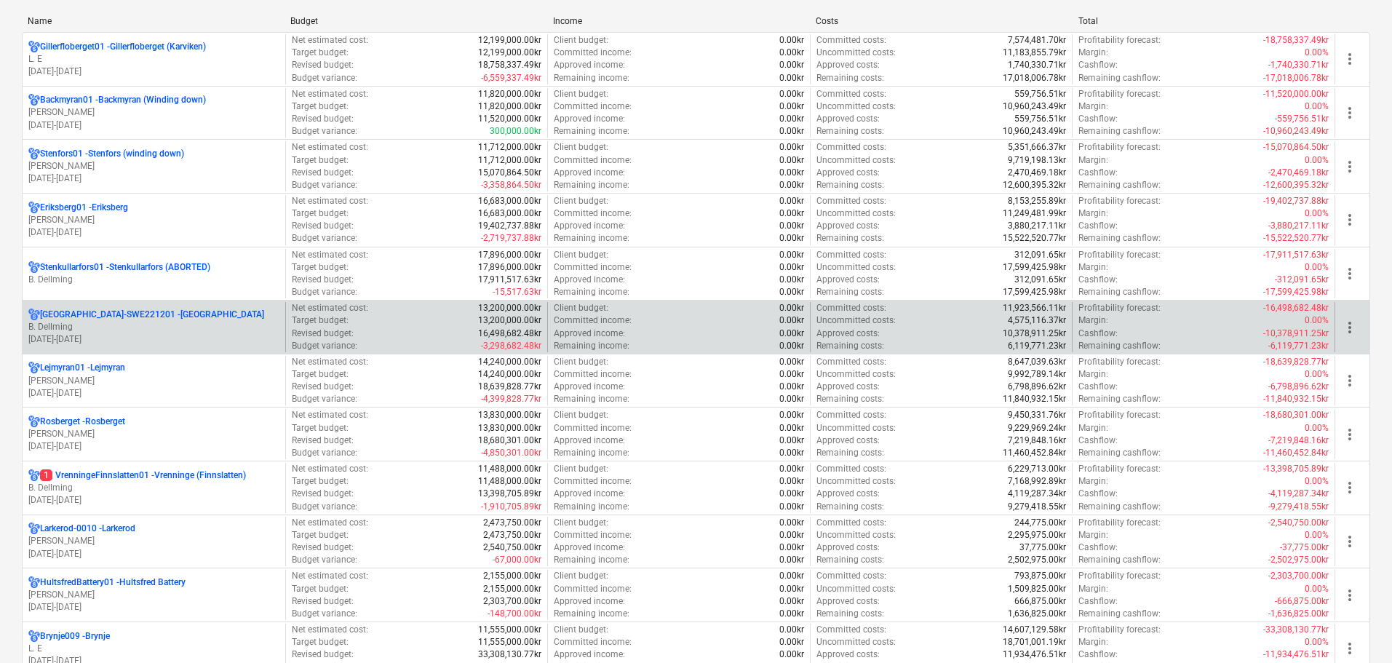
scroll to position [218, 0]
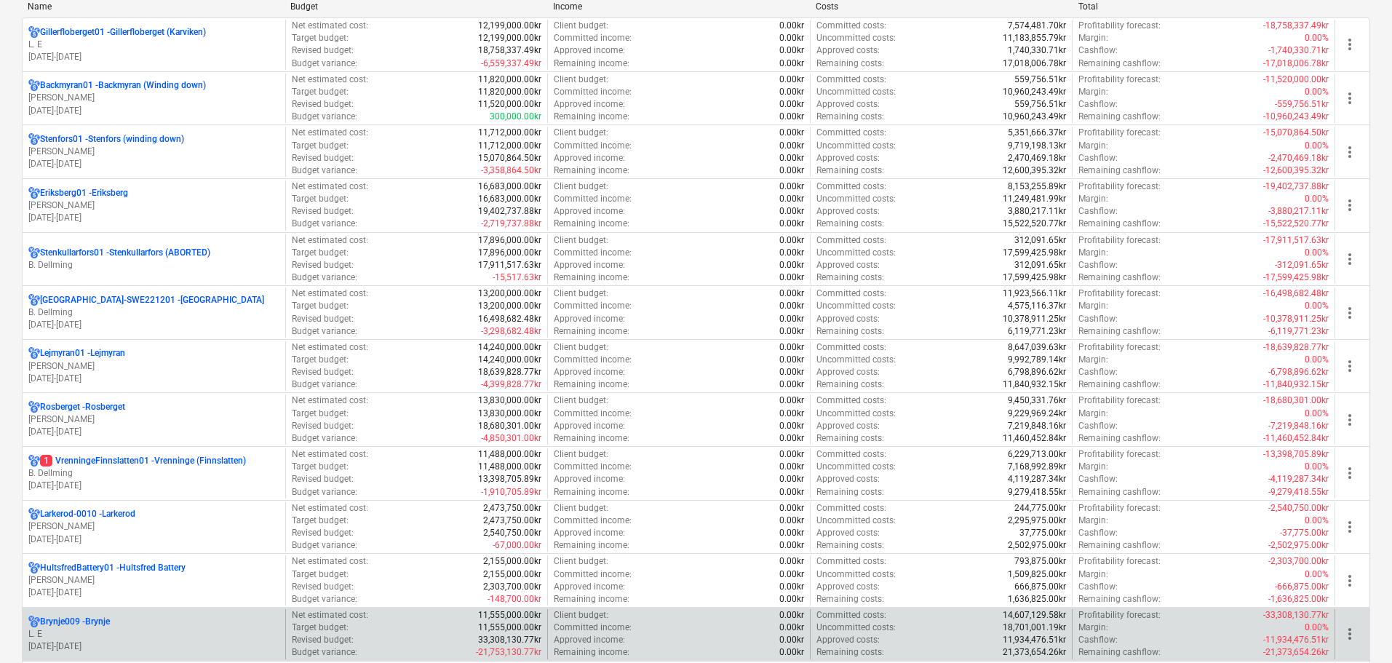
click at [92, 639] on p "L. E" at bounding box center [153, 634] width 251 height 12
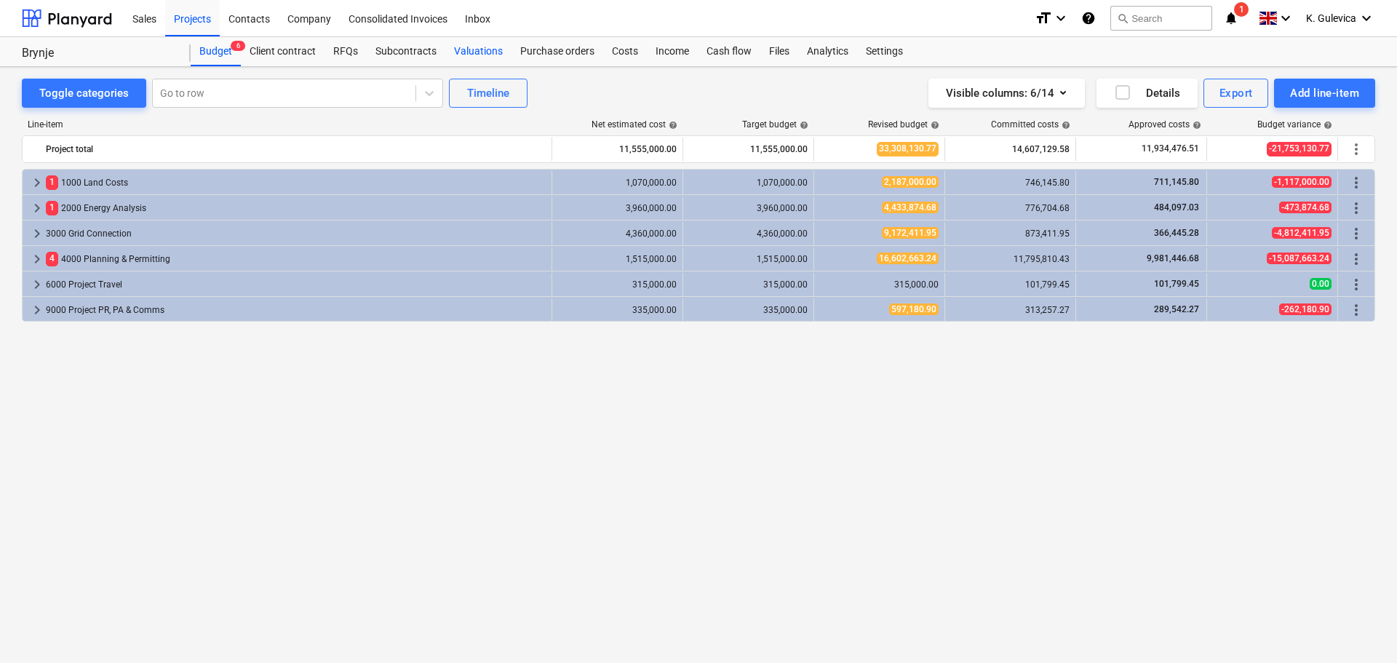
click at [475, 49] on div "Valuations" at bounding box center [478, 51] width 66 height 29
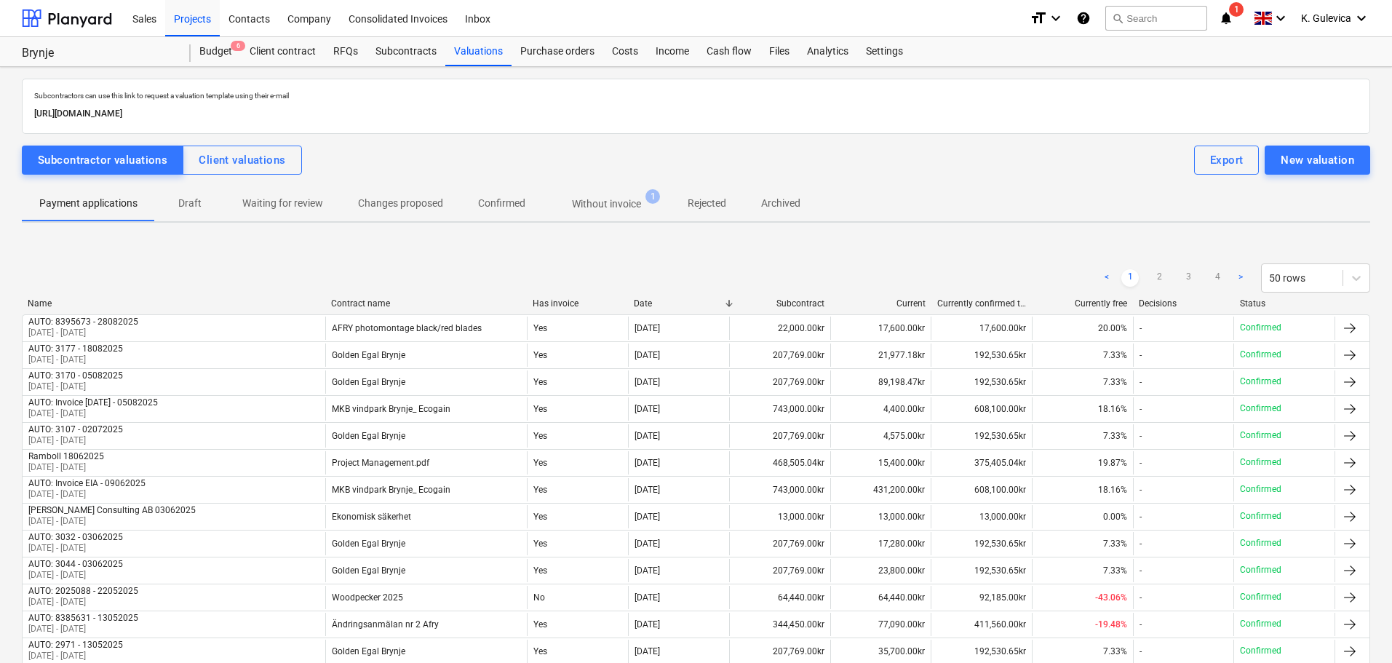
drag, startPoint x: 628, startPoint y: 202, endPoint x: 610, endPoint y: 235, distance: 37.5
click at [627, 201] on p "Without invoice" at bounding box center [606, 203] width 69 height 15
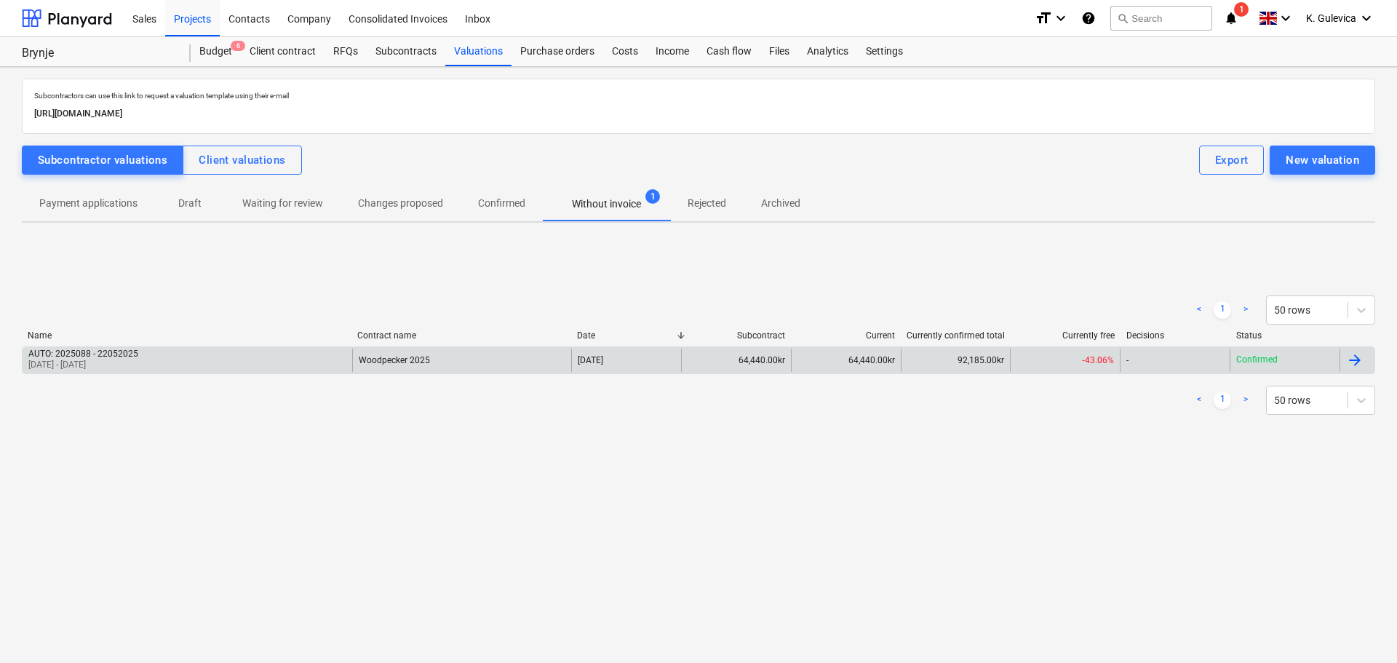
click at [357, 358] on div "Woodpecker 2025" at bounding box center [462, 360] width 220 height 23
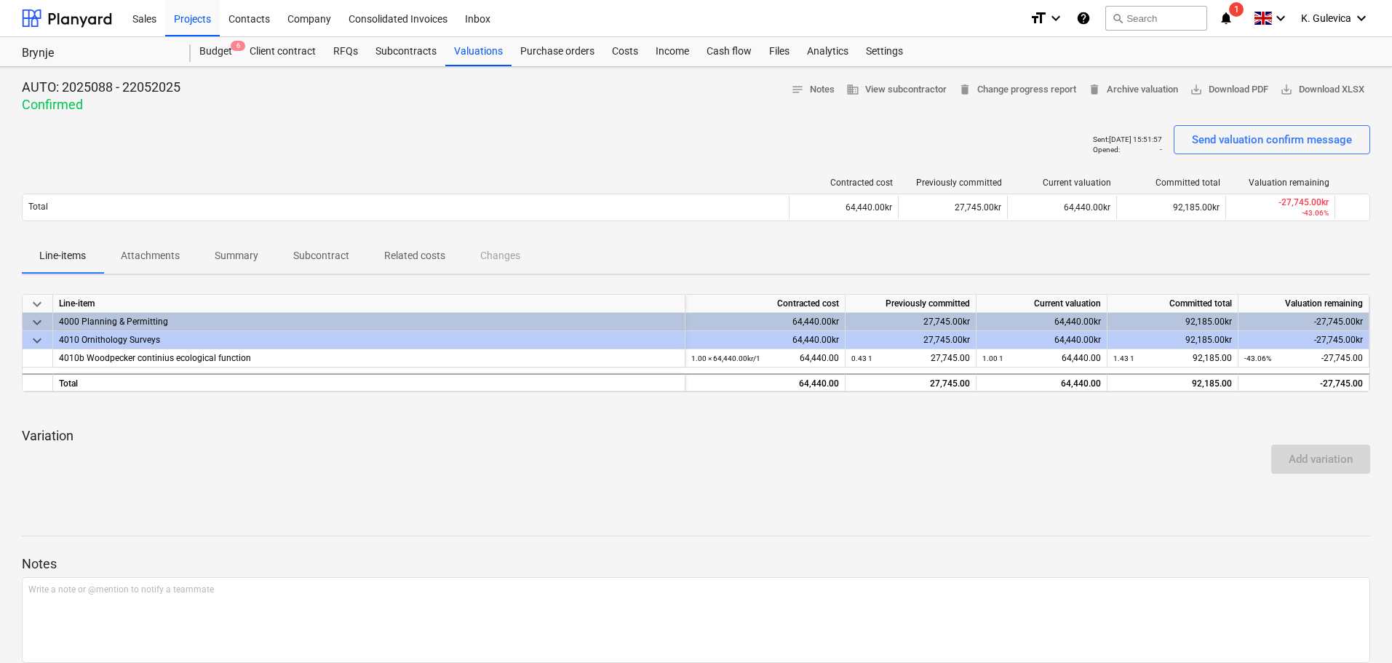
click at [232, 256] on p "Summary" at bounding box center [237, 255] width 44 height 15
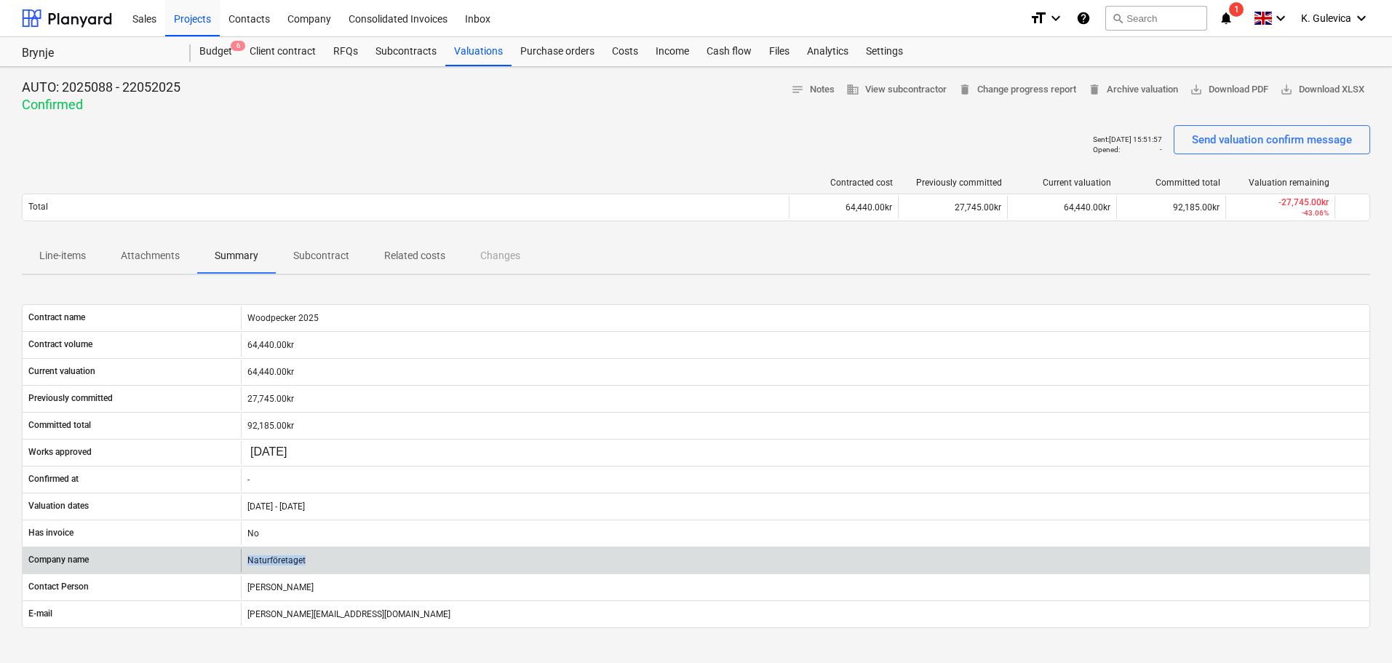
drag, startPoint x: 250, startPoint y: 560, endPoint x: 308, endPoint y: 568, distance: 58.0
click at [313, 568] on div "Naturföretaget" at bounding box center [805, 560] width 1129 height 23
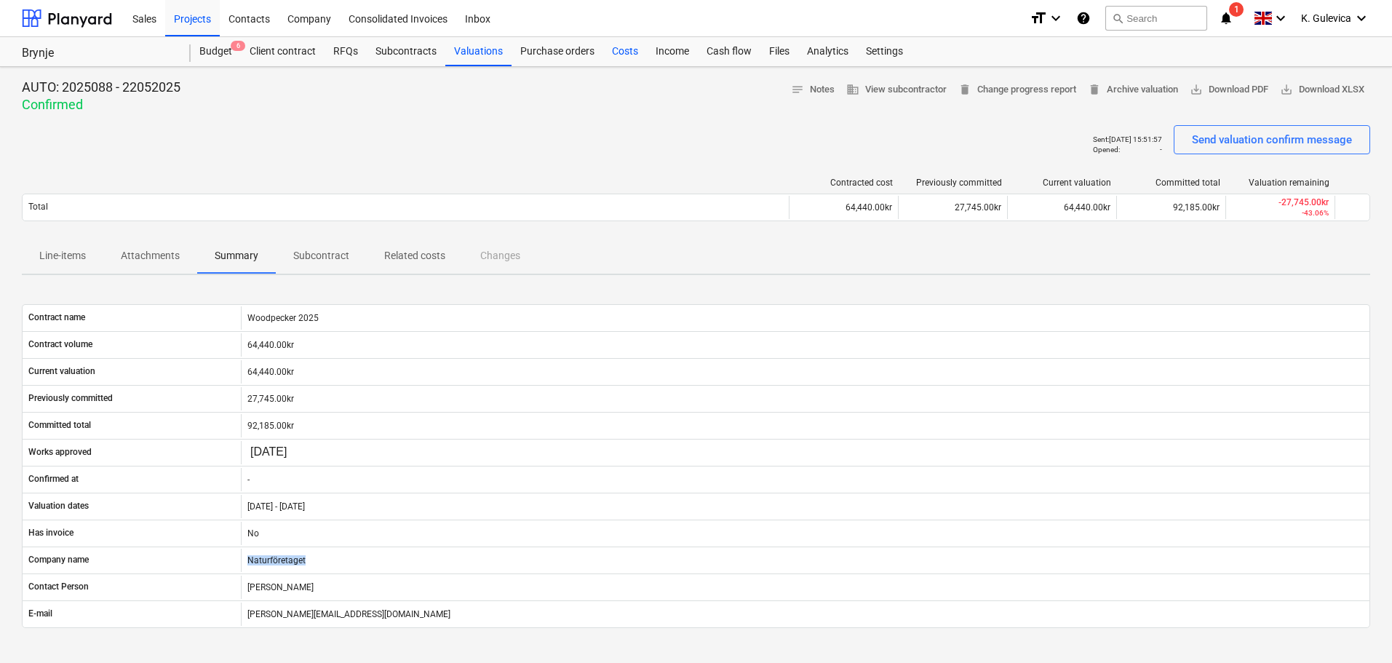
click at [620, 49] on div "Costs" at bounding box center [625, 51] width 44 height 29
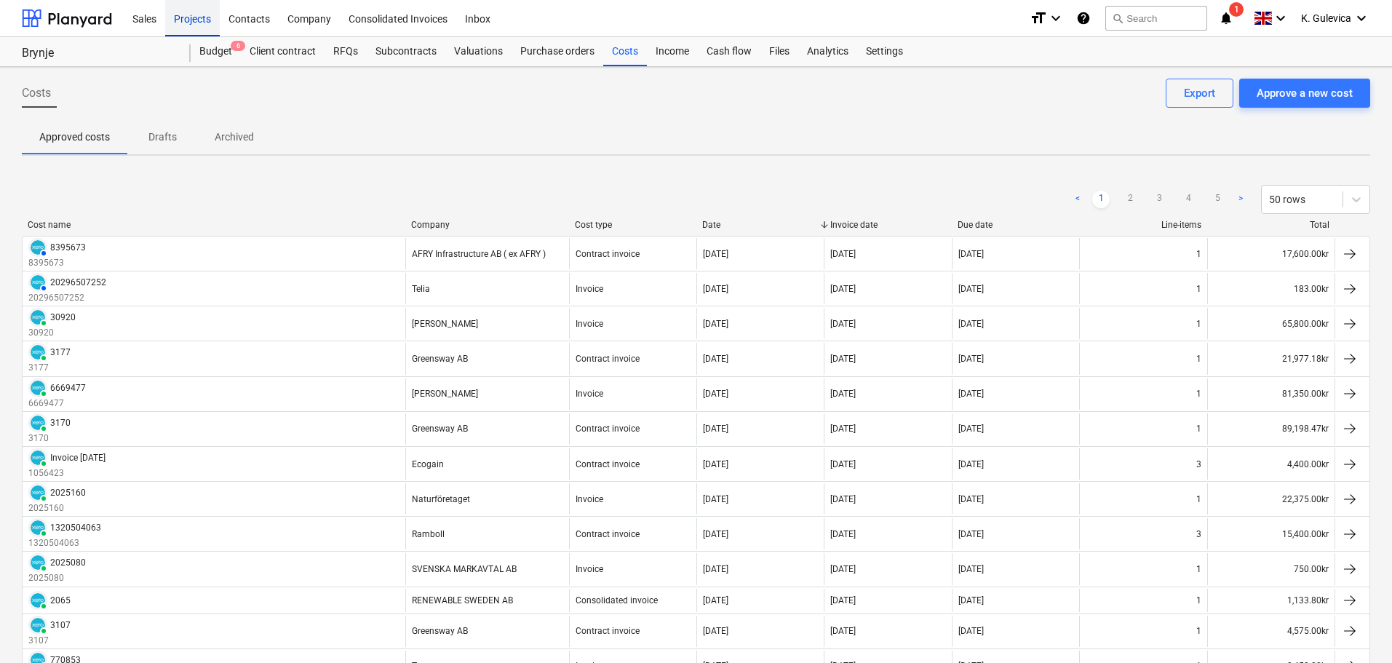
click at [195, 26] on div "Projects" at bounding box center [192, 17] width 55 height 37
